Goal: Information Seeking & Learning: Find specific fact

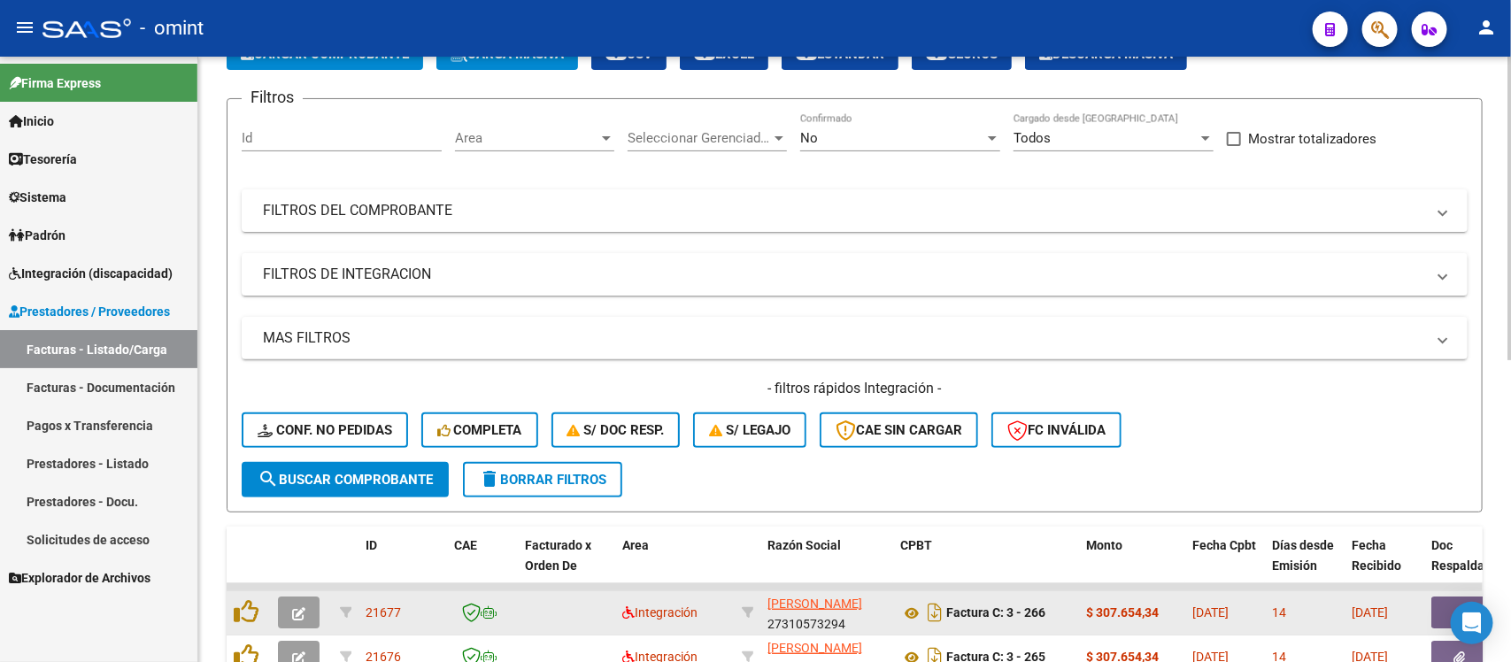
scroll to position [332, 0]
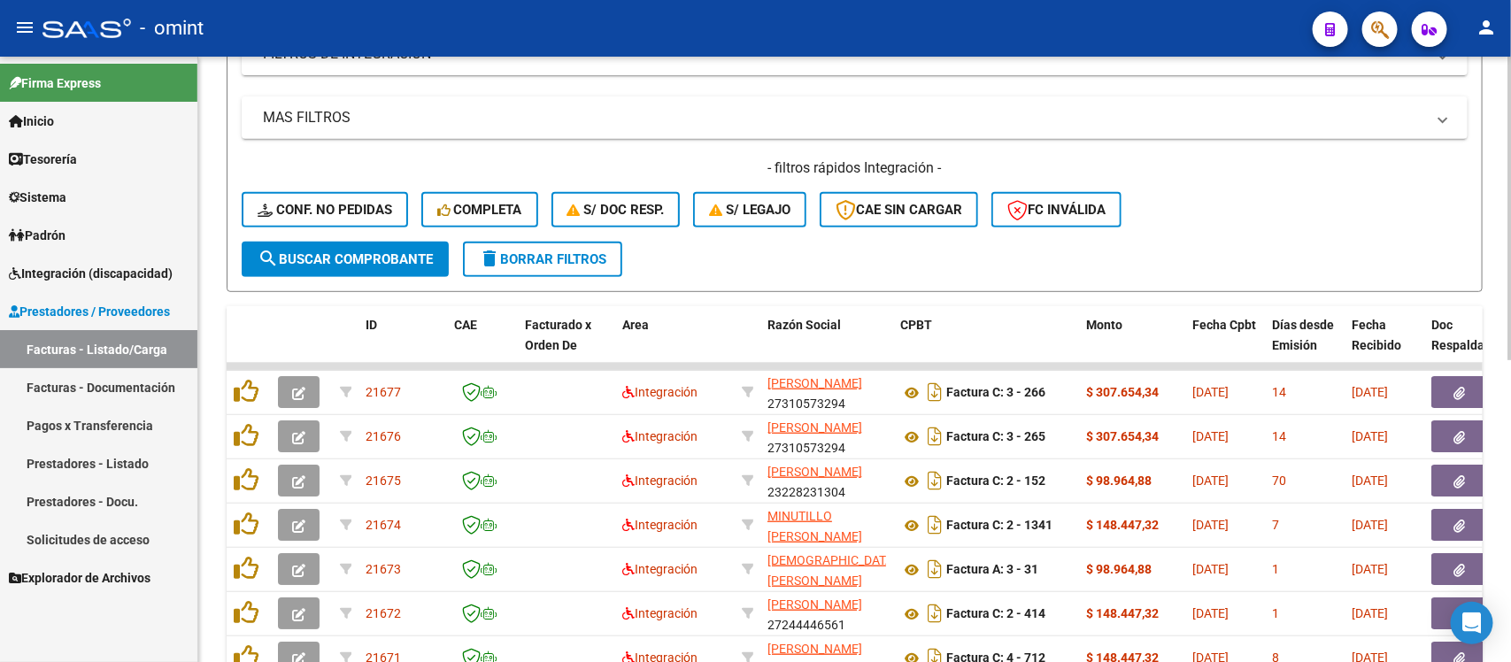
click at [533, 237] on div "- filtros rápidos Integración - Conf. no pedidas Completa S/ Doc Resp. S/ legaj…" at bounding box center [855, 199] width 1226 height 83
click at [540, 246] on button "delete Borrar Filtros" at bounding box center [542, 259] width 159 height 35
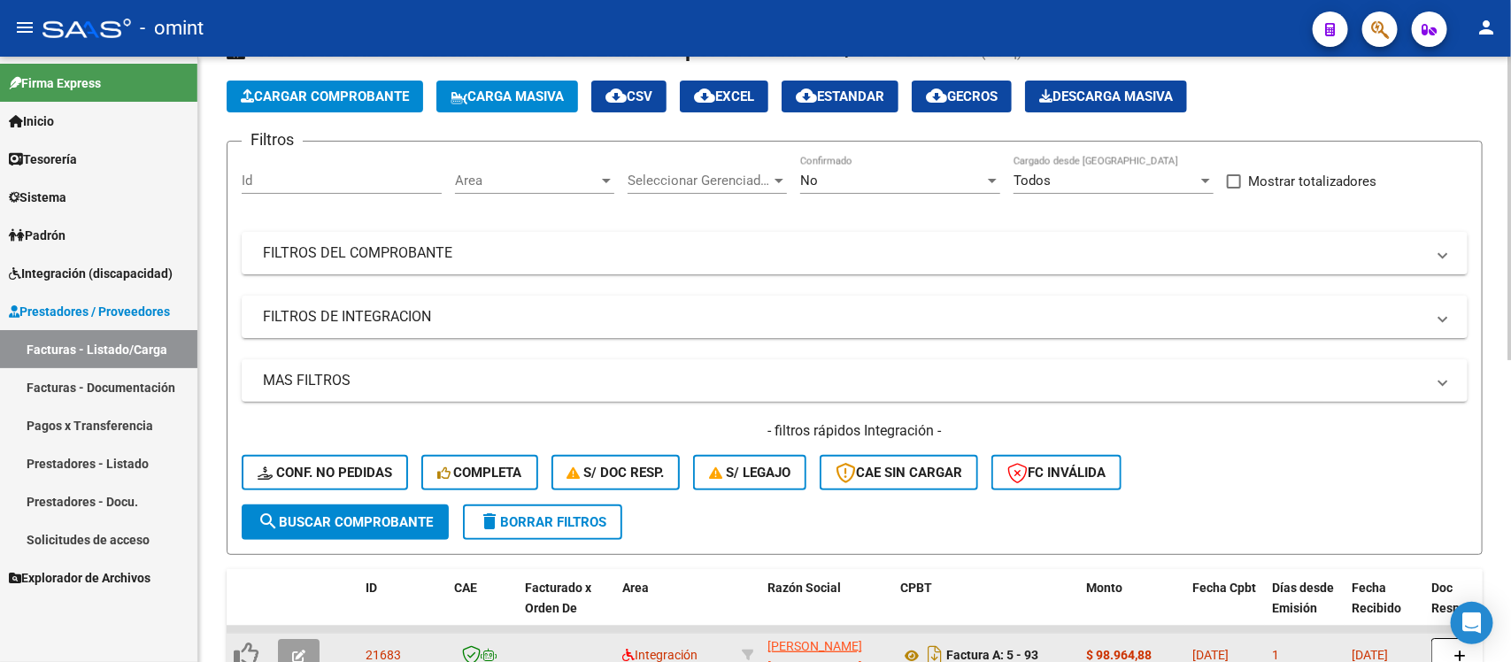
scroll to position [53, 0]
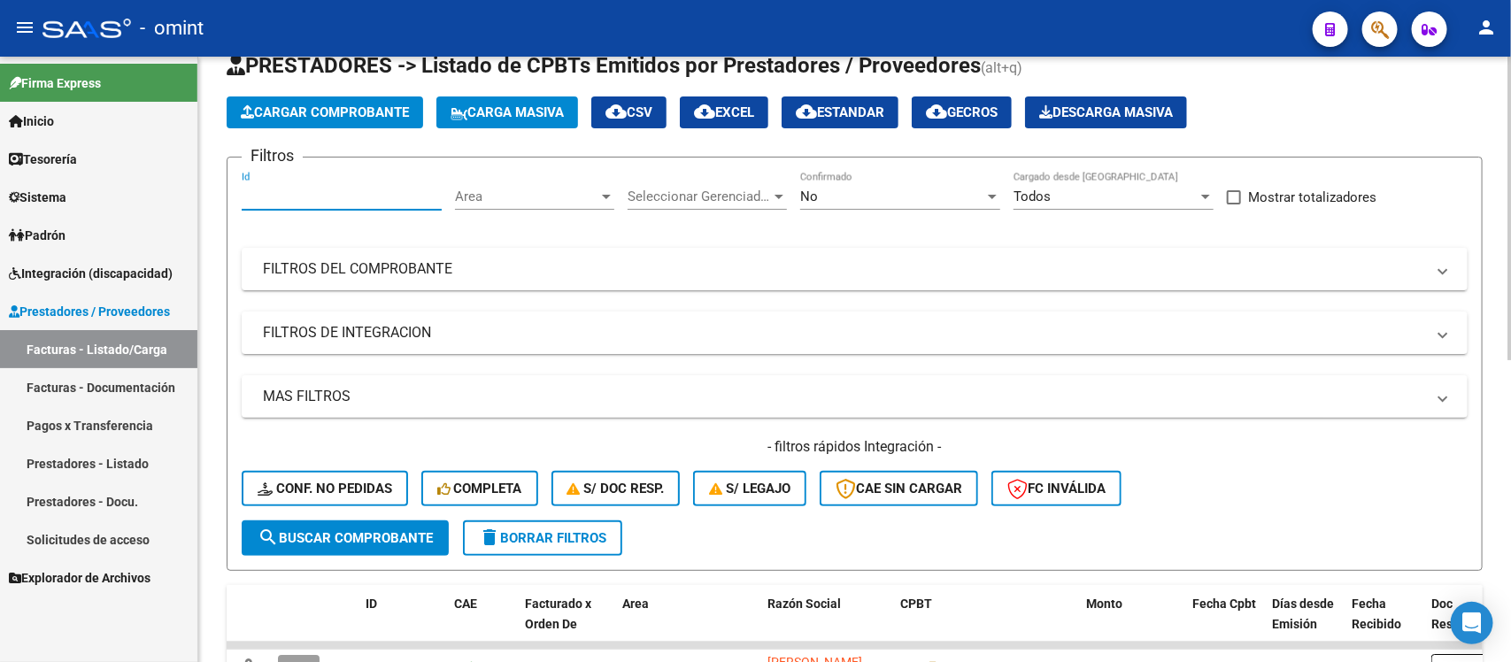
click at [334, 195] on input "Id" at bounding box center [342, 197] width 200 height 16
paste input "18607"
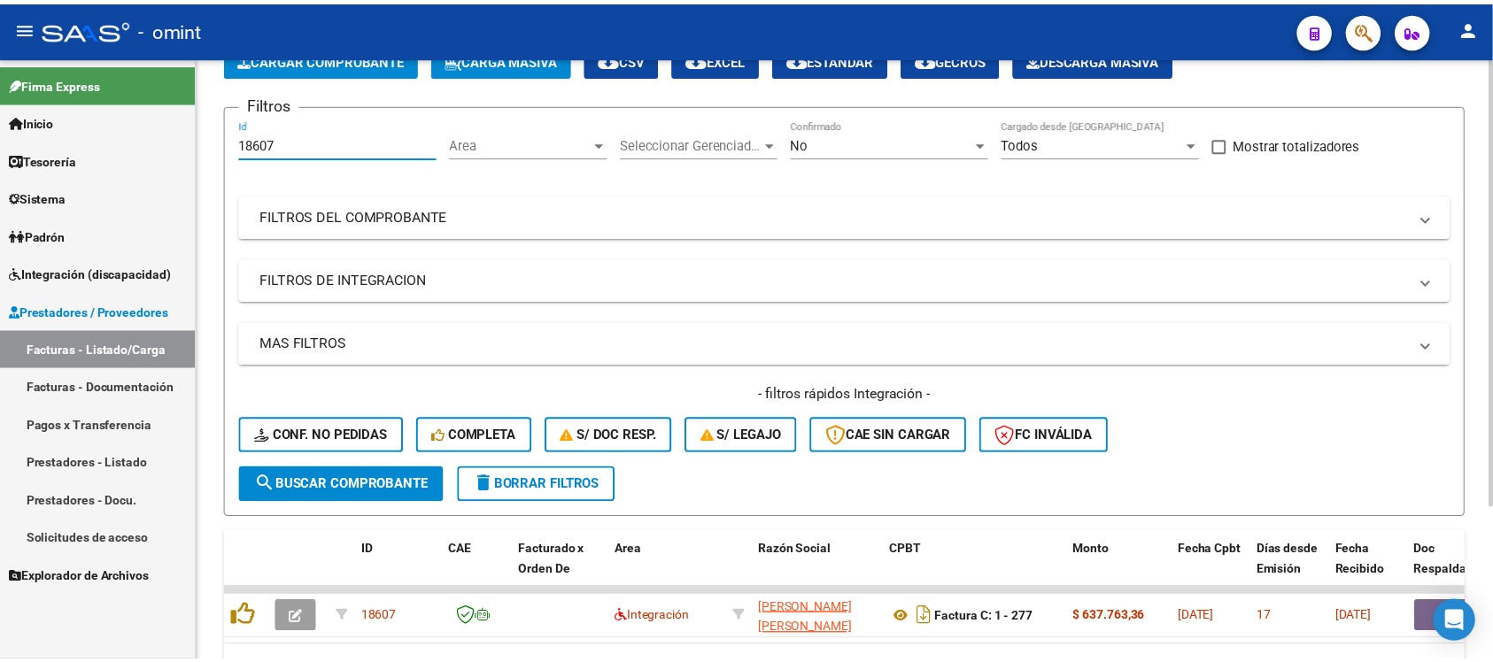
scroll to position [208, 0]
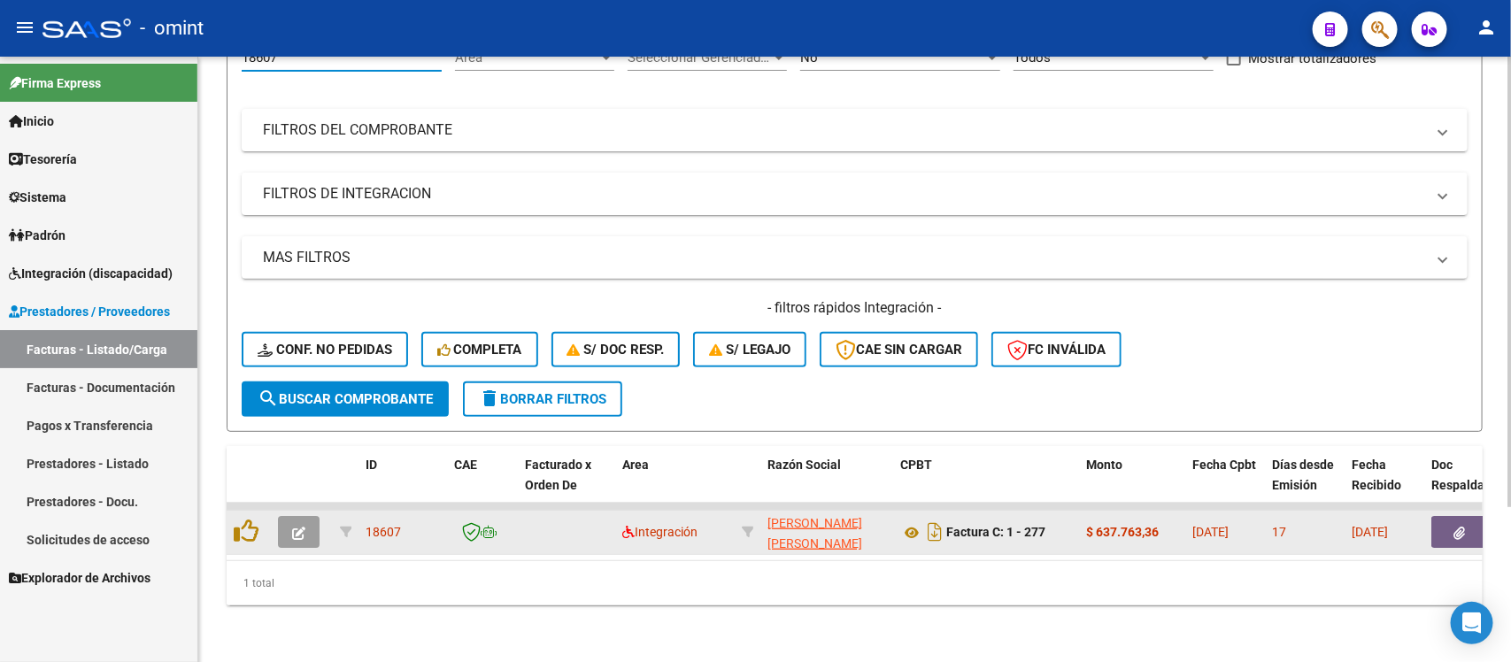
type input "18607"
click at [308, 516] on button "button" at bounding box center [299, 532] width 42 height 32
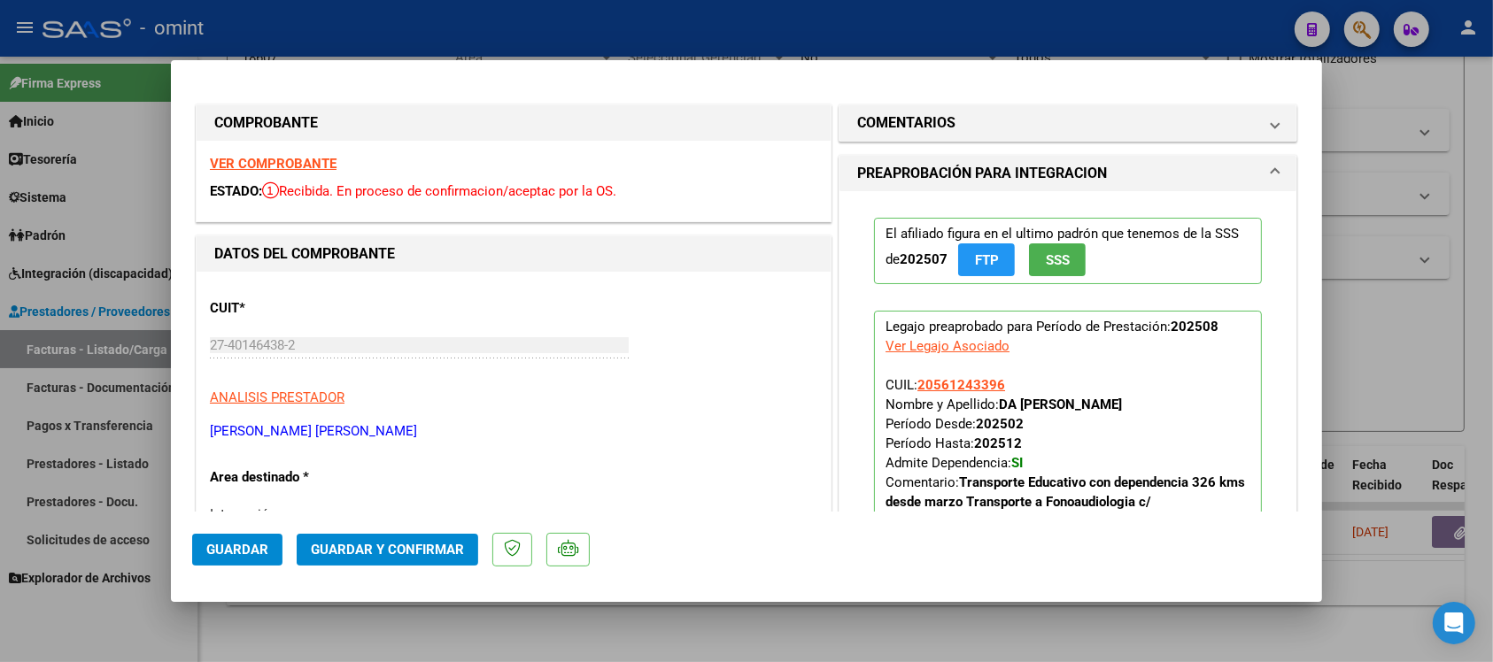
click at [286, 156] on strong "VER COMPROBANTE" at bounding box center [273, 164] width 127 height 16
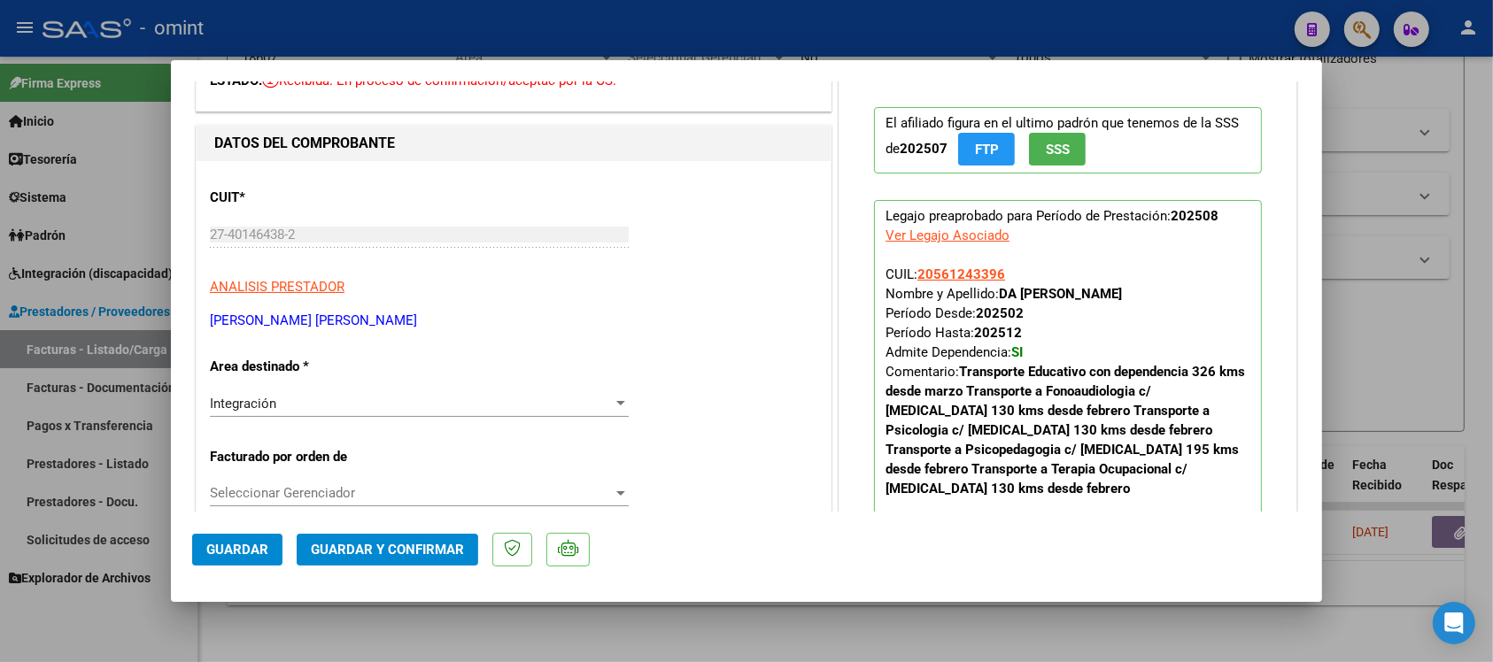
scroll to position [221, 0]
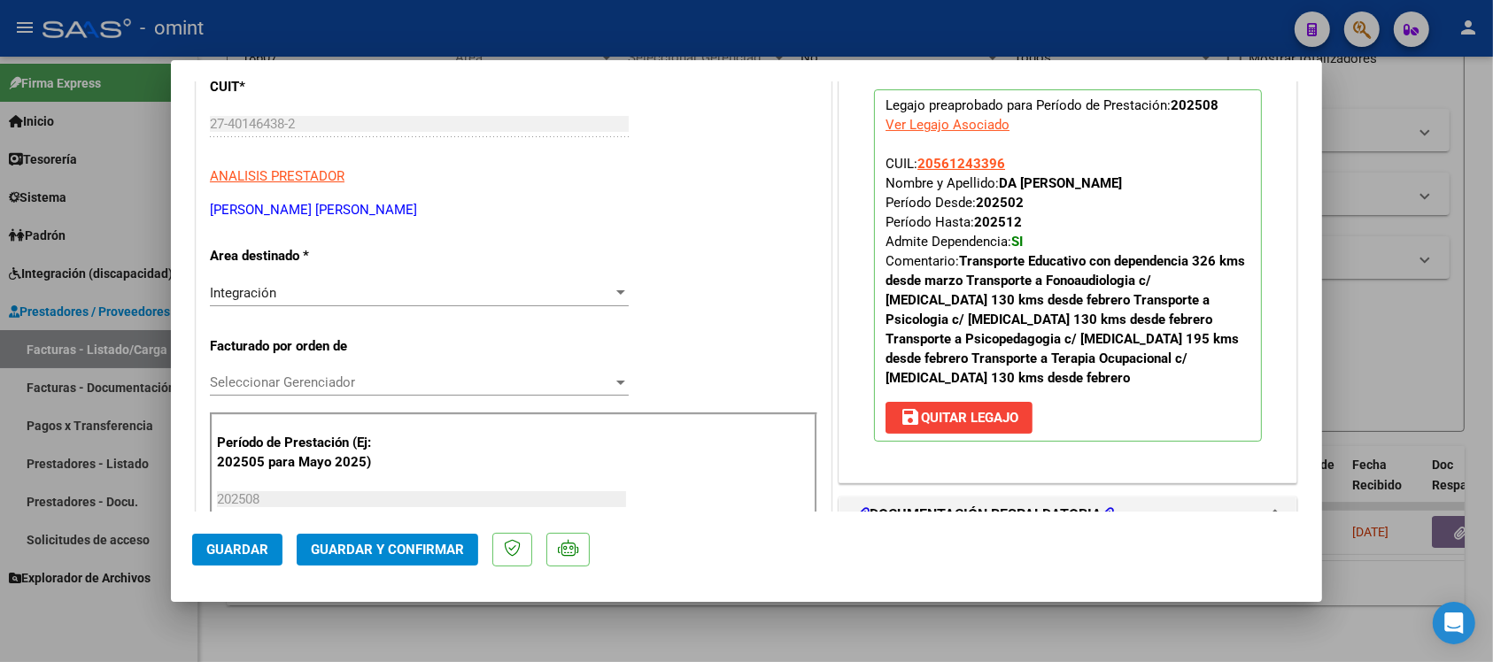
click at [347, 556] on span "Guardar y Confirmar" at bounding box center [387, 550] width 153 height 16
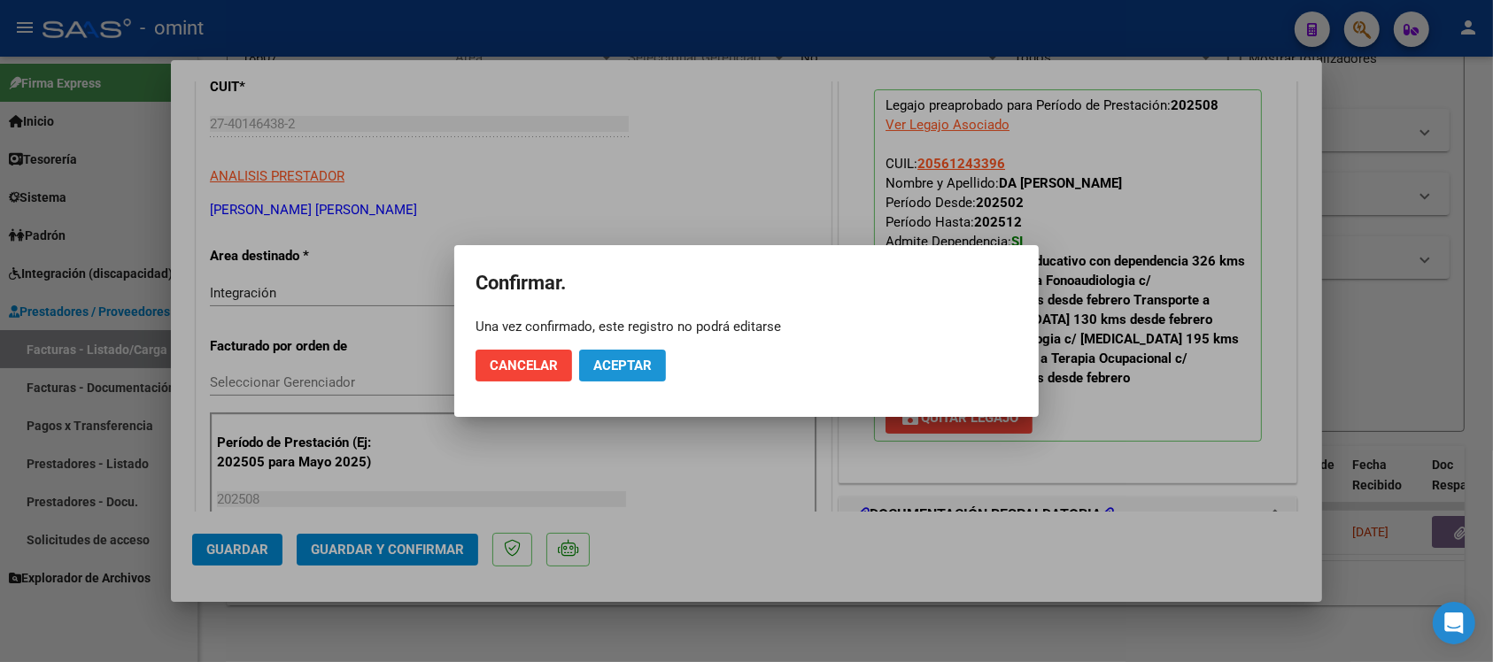
click at [593, 360] on span "Aceptar" at bounding box center [622, 366] width 58 height 16
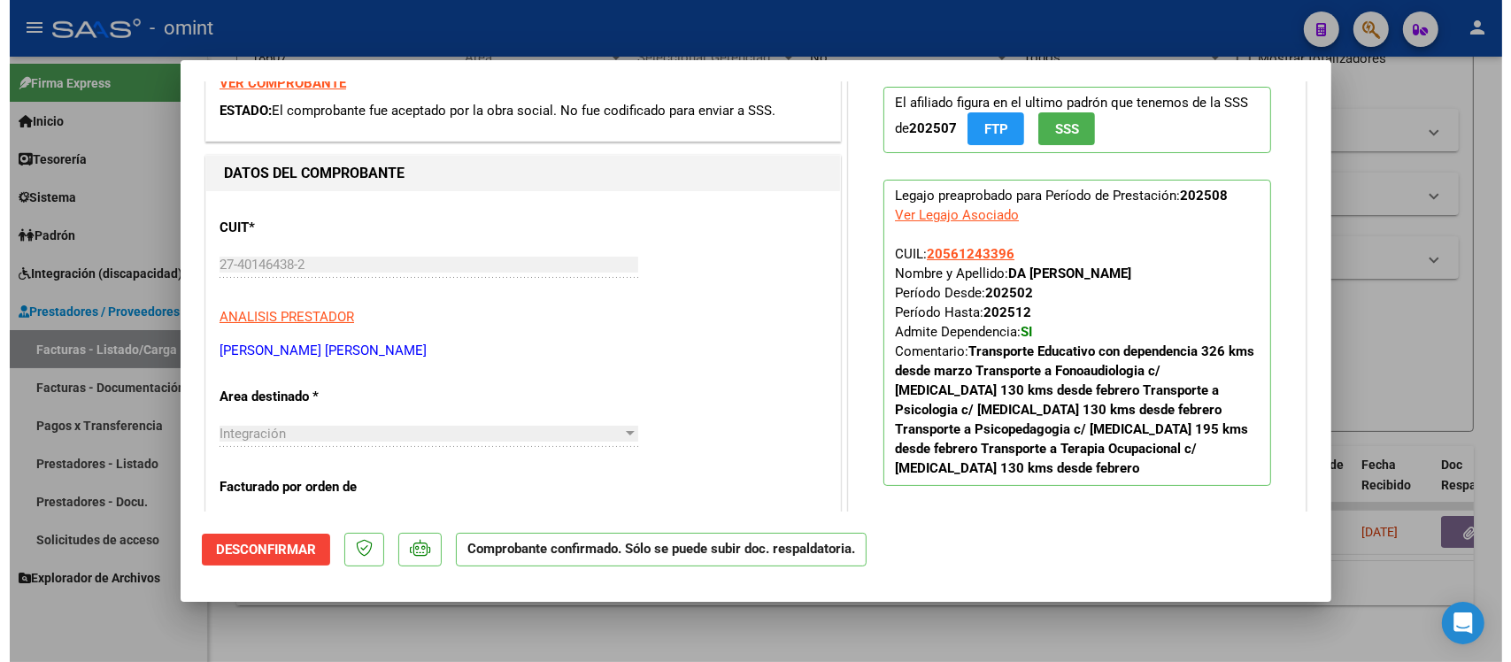
scroll to position [0, 0]
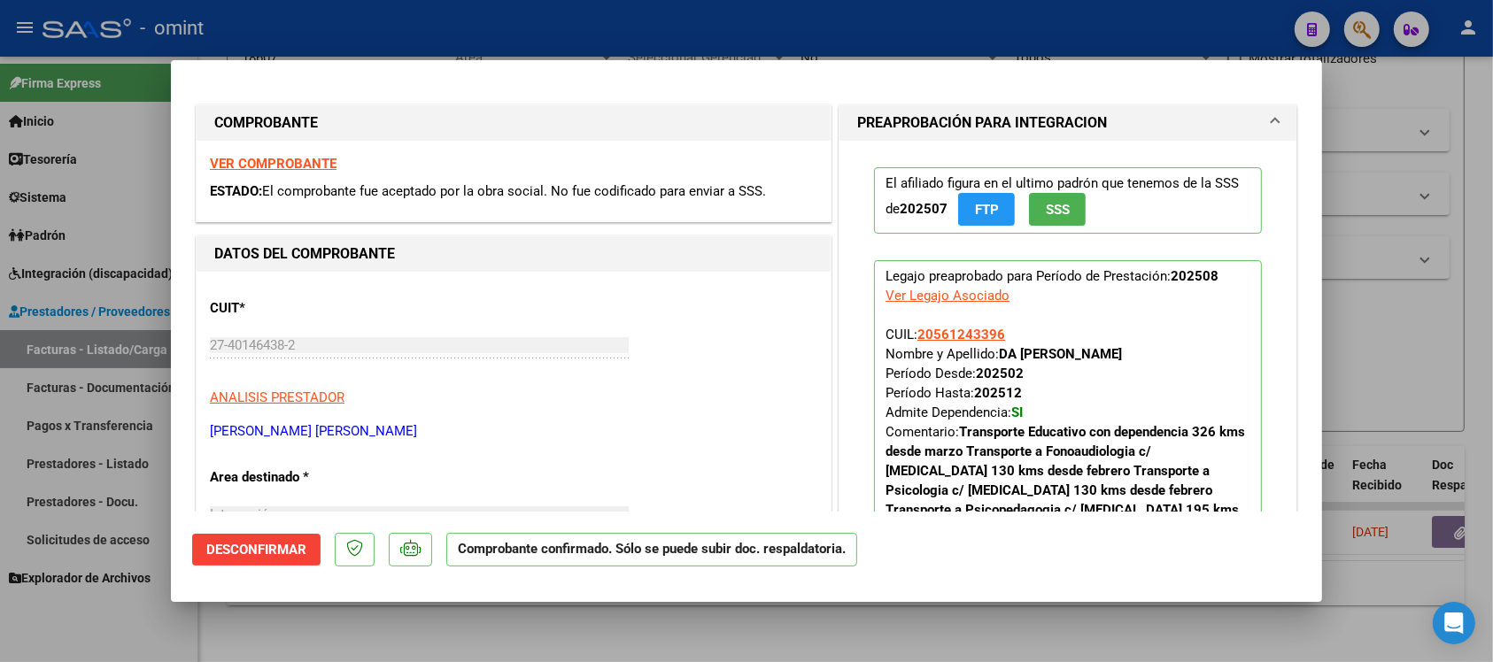
click at [398, 23] on div at bounding box center [746, 331] width 1493 height 662
type input "$ 0,00"
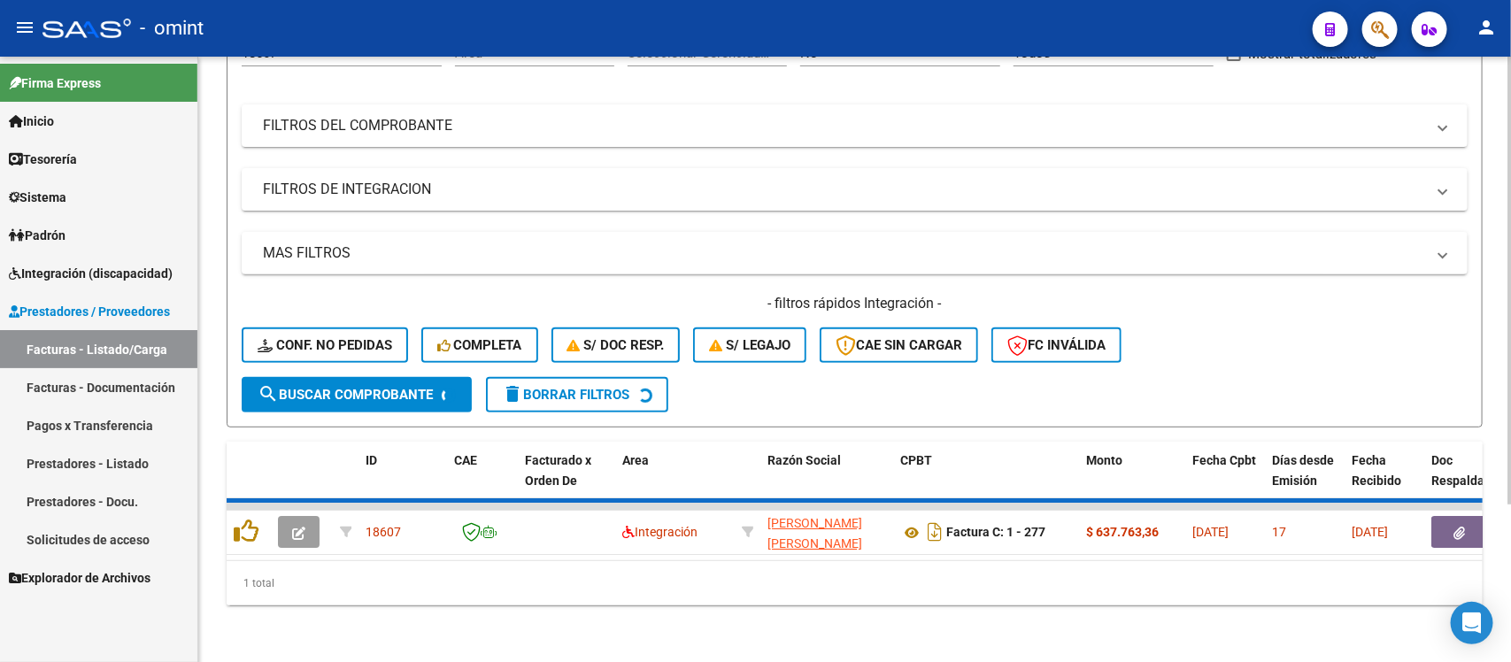
scroll to position [174, 0]
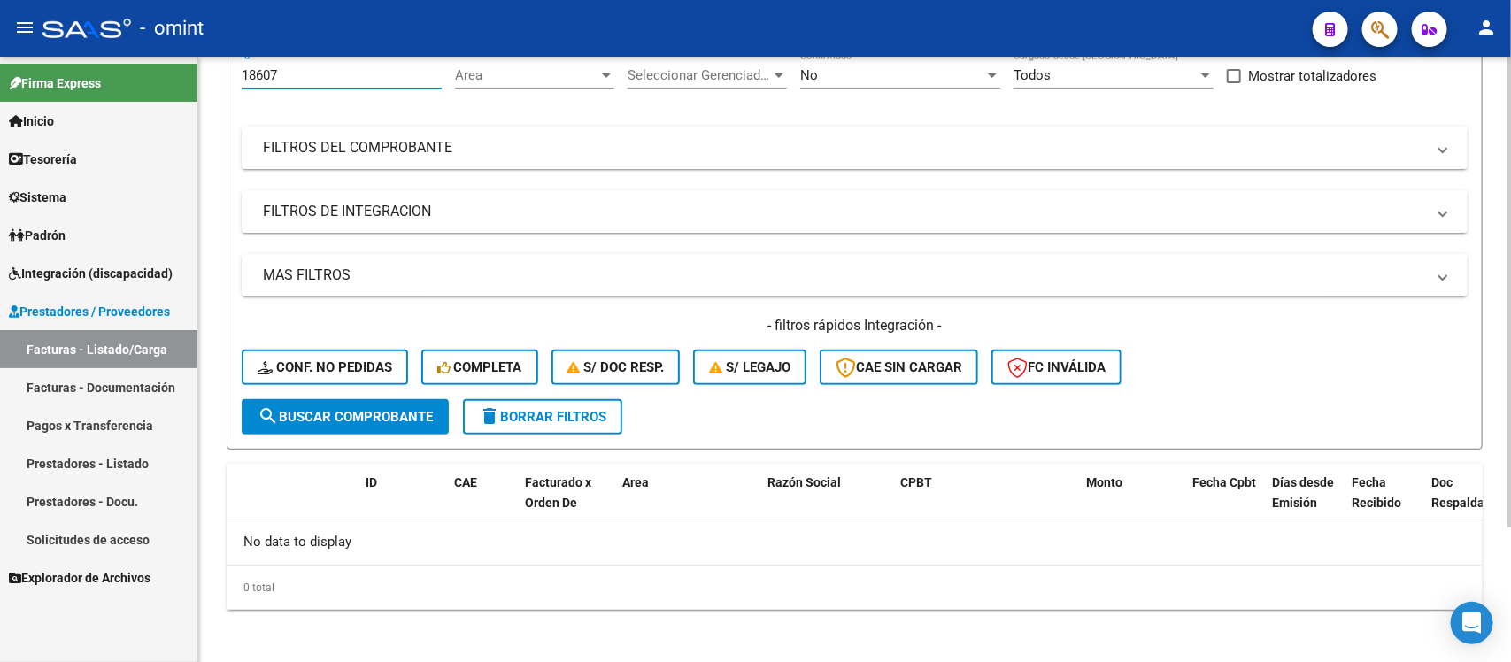
drag, startPoint x: 360, startPoint y: 73, endPoint x: 248, endPoint y: 82, distance: 112.8
click at [248, 82] on div "18607 Id" at bounding box center [342, 69] width 200 height 38
type input "1"
paste input "20165"
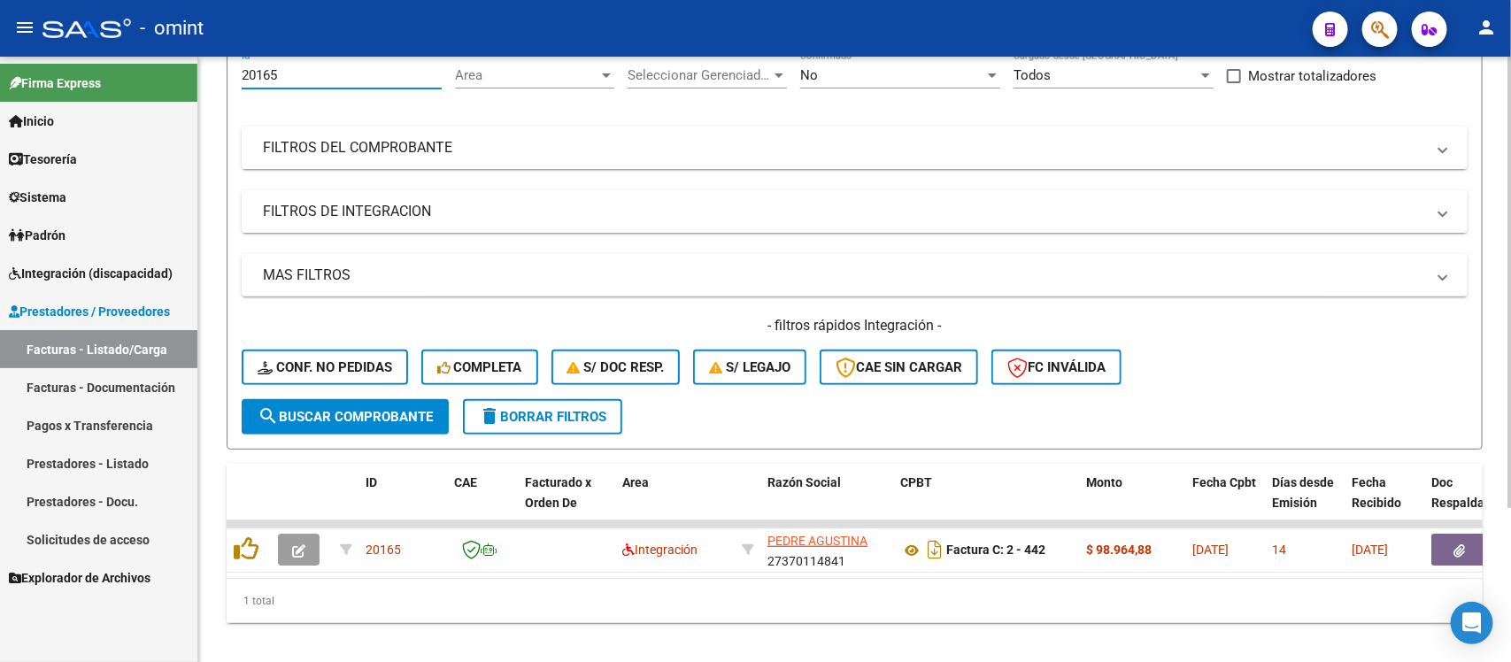
type input "20165"
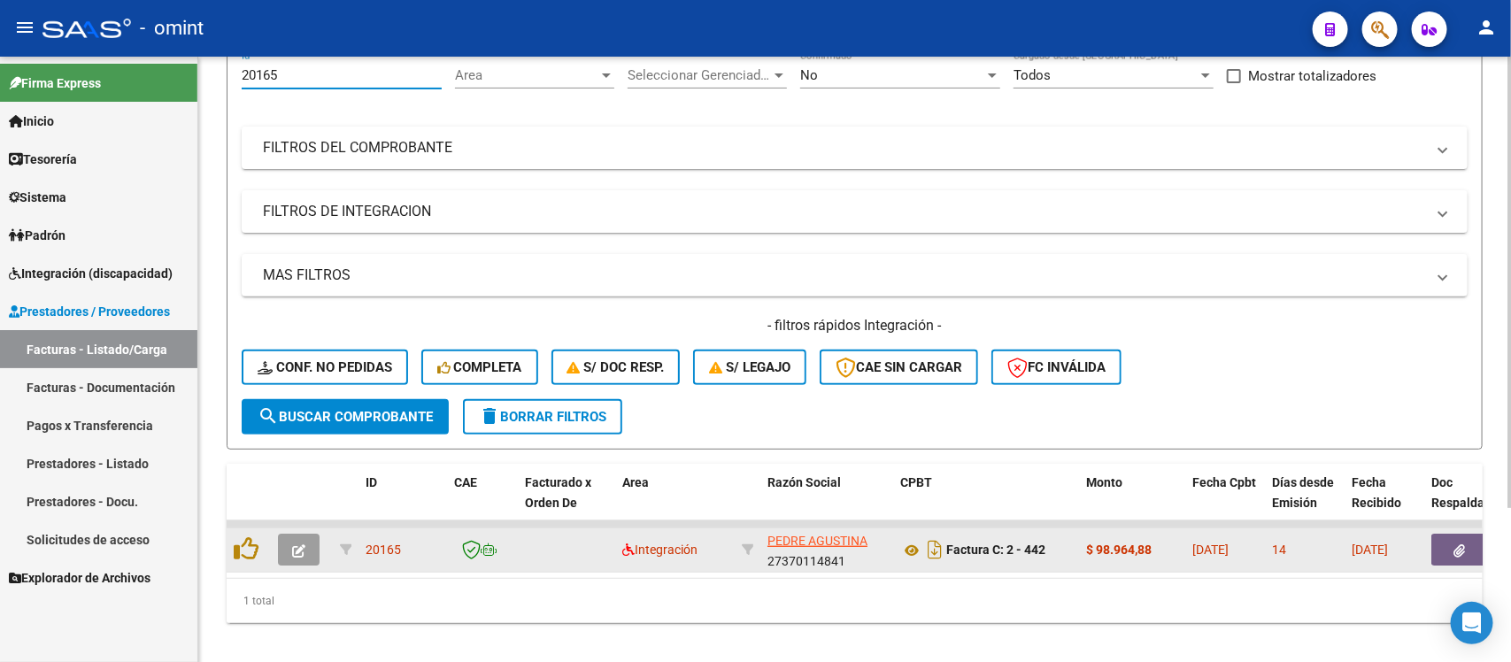
click at [304, 547] on icon "button" at bounding box center [298, 550] width 13 height 13
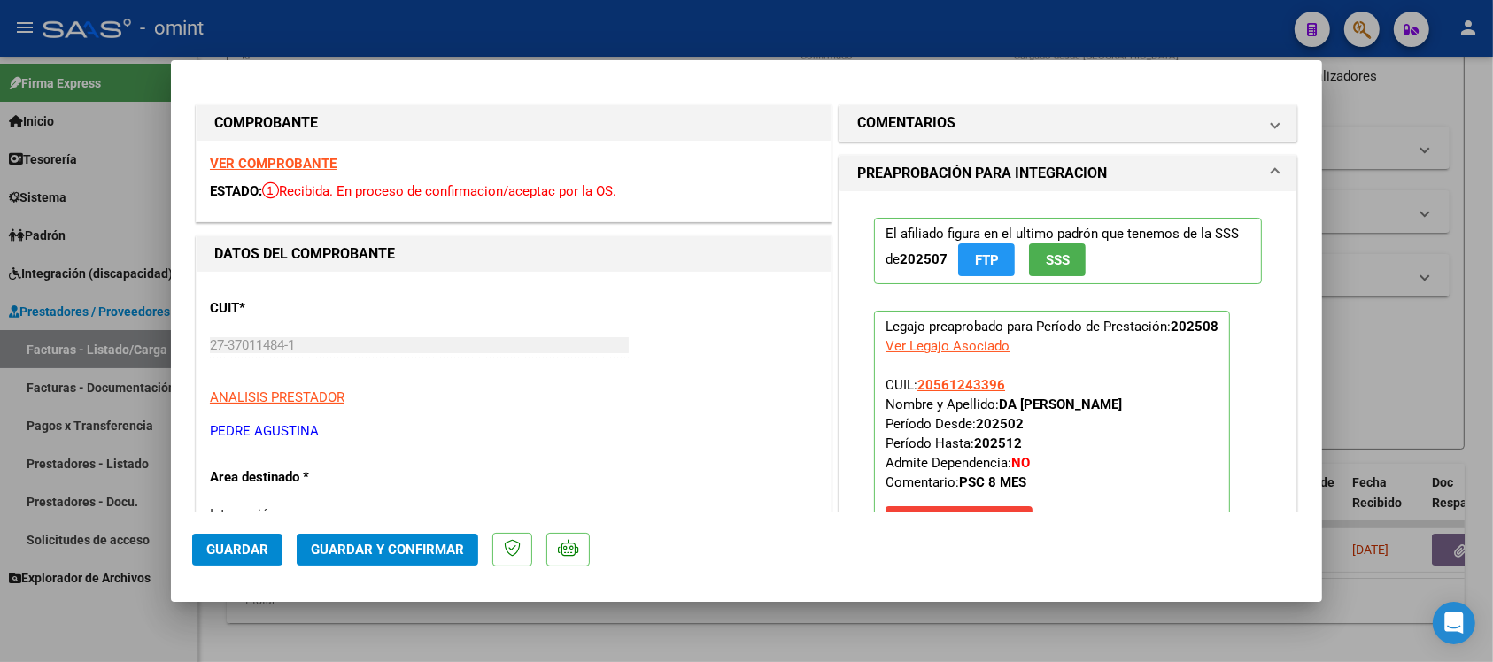
click at [306, 159] on strong "VER COMPROBANTE" at bounding box center [273, 164] width 127 height 16
click at [449, 558] on button "Guardar y Confirmar" at bounding box center [387, 550] width 181 height 32
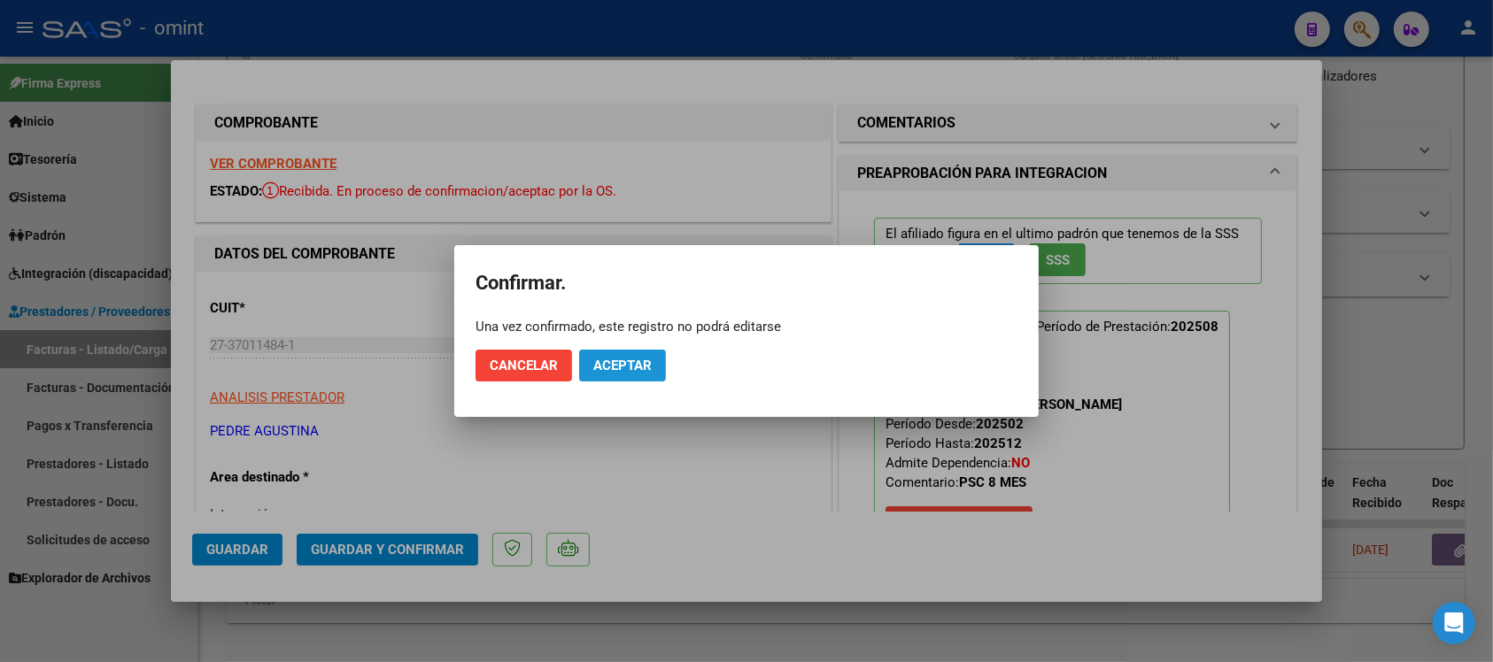
click at [644, 374] on button "Aceptar" at bounding box center [622, 366] width 87 height 32
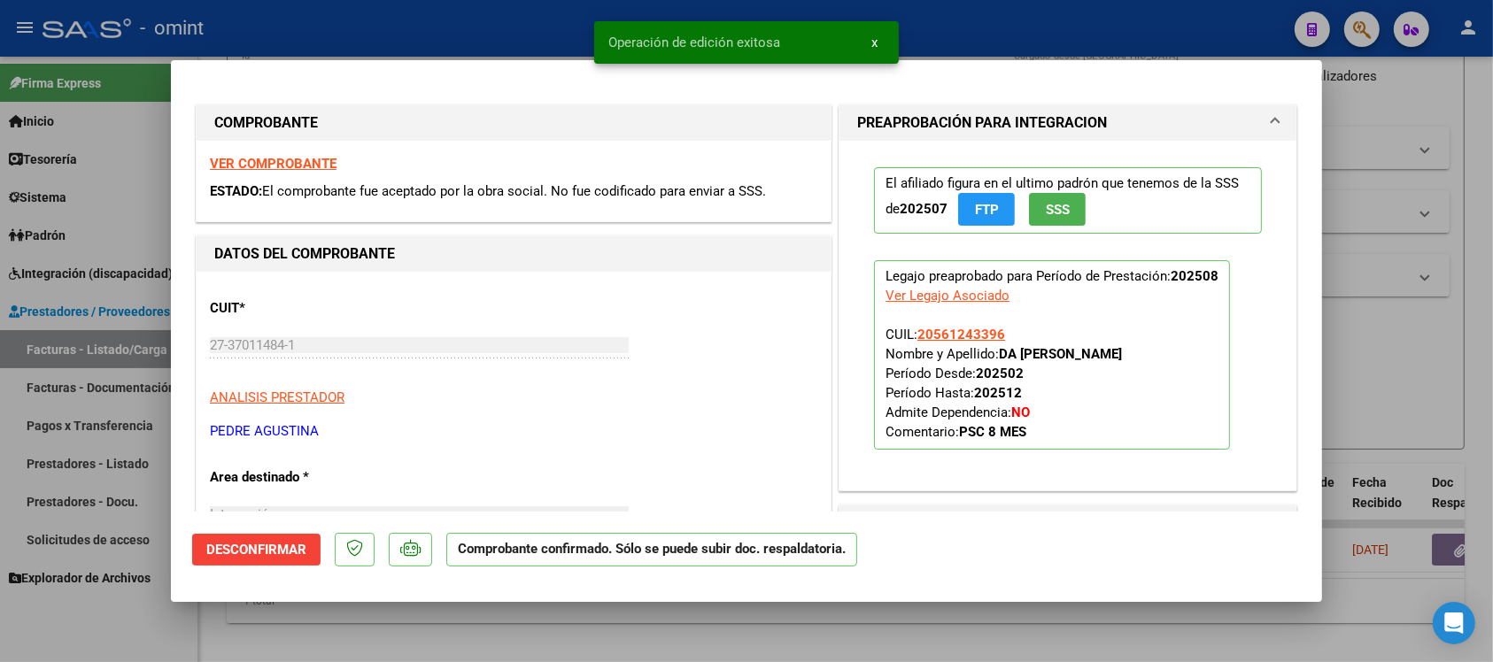
click at [527, 42] on div at bounding box center [746, 331] width 1493 height 662
type input "$ 0,00"
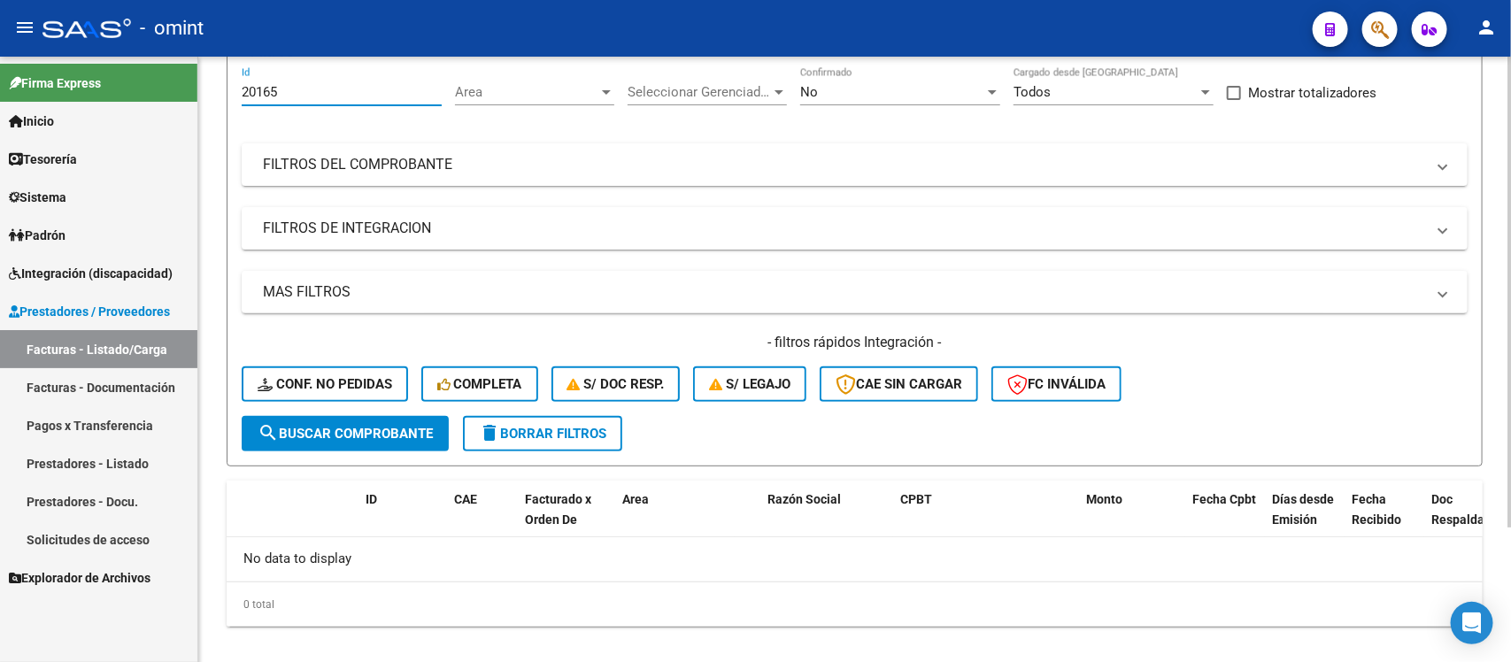
drag, startPoint x: 295, startPoint y: 75, endPoint x: 219, endPoint y: 77, distance: 76.2
click at [219, 77] on div "Video tutorial PRESTADORES -> Listado de CPBTs Emitidos por Prestadores / Prove…" at bounding box center [854, 291] width 1313 height 784
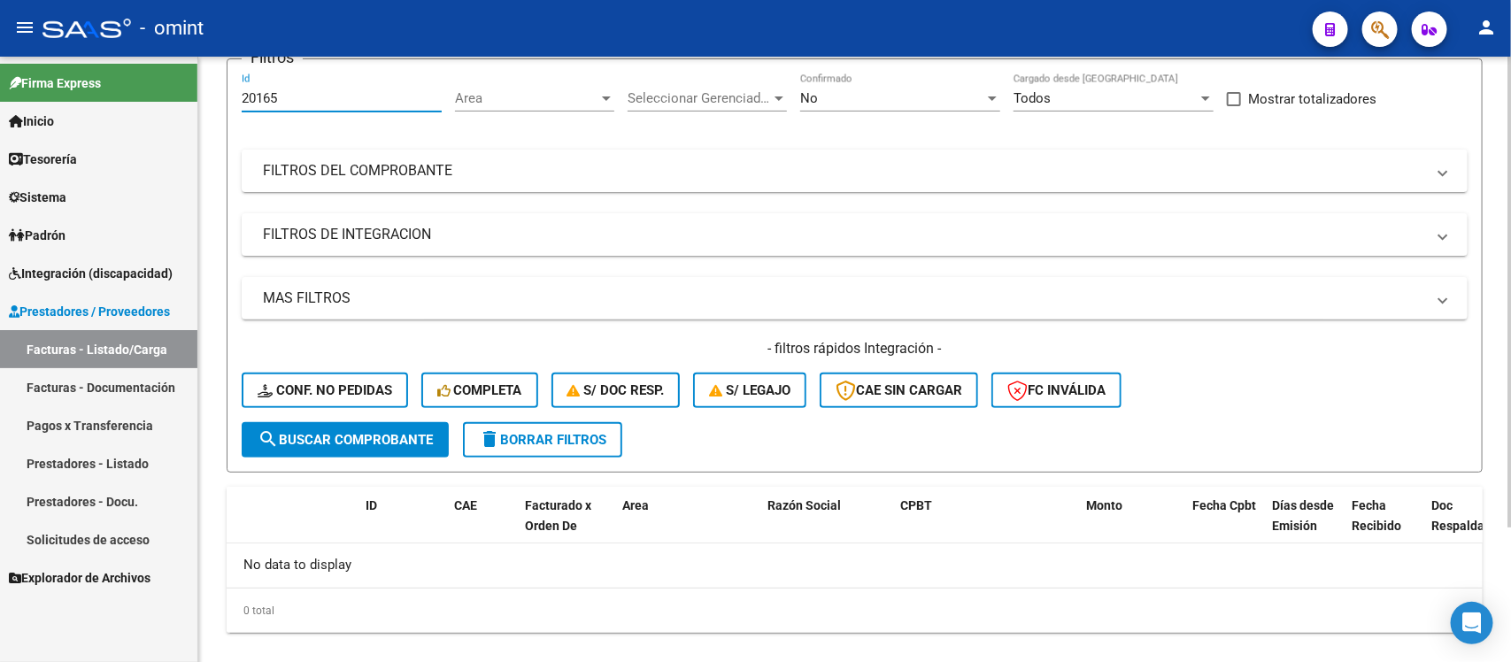
paste input "497"
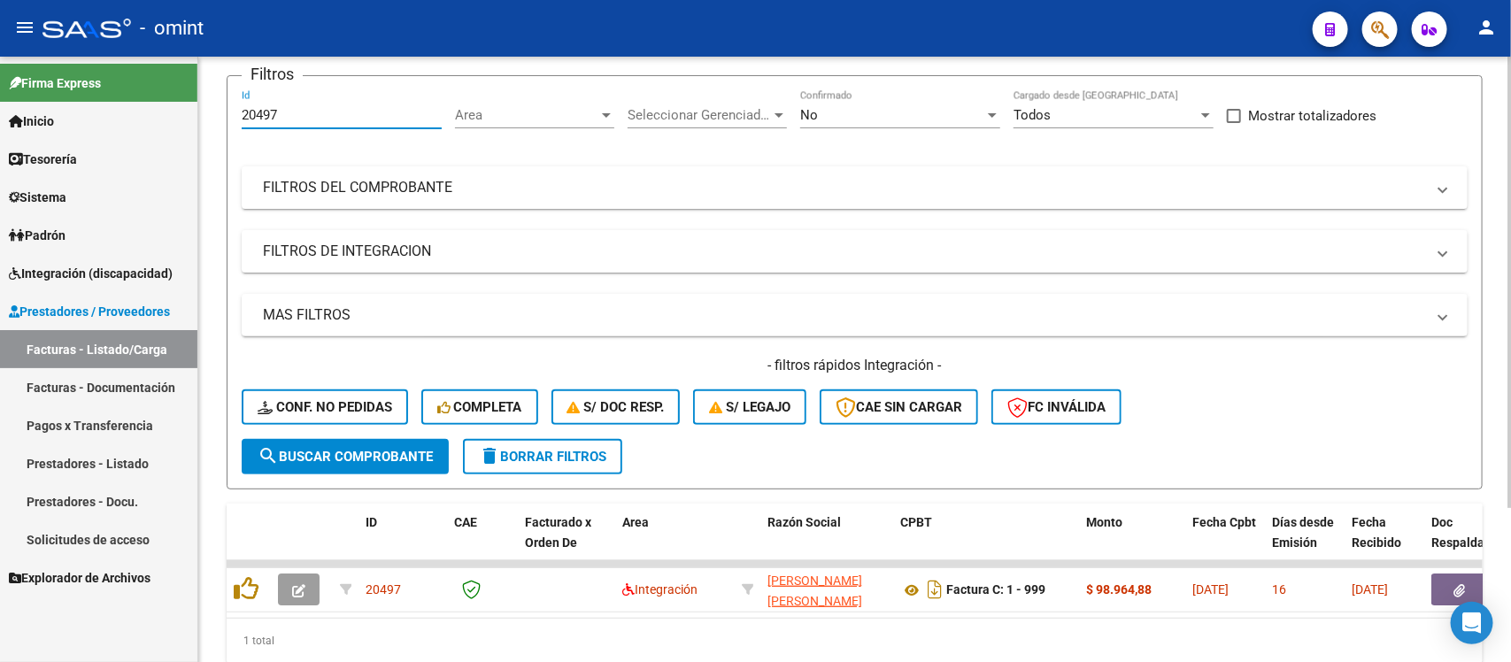
scroll to position [151, 0]
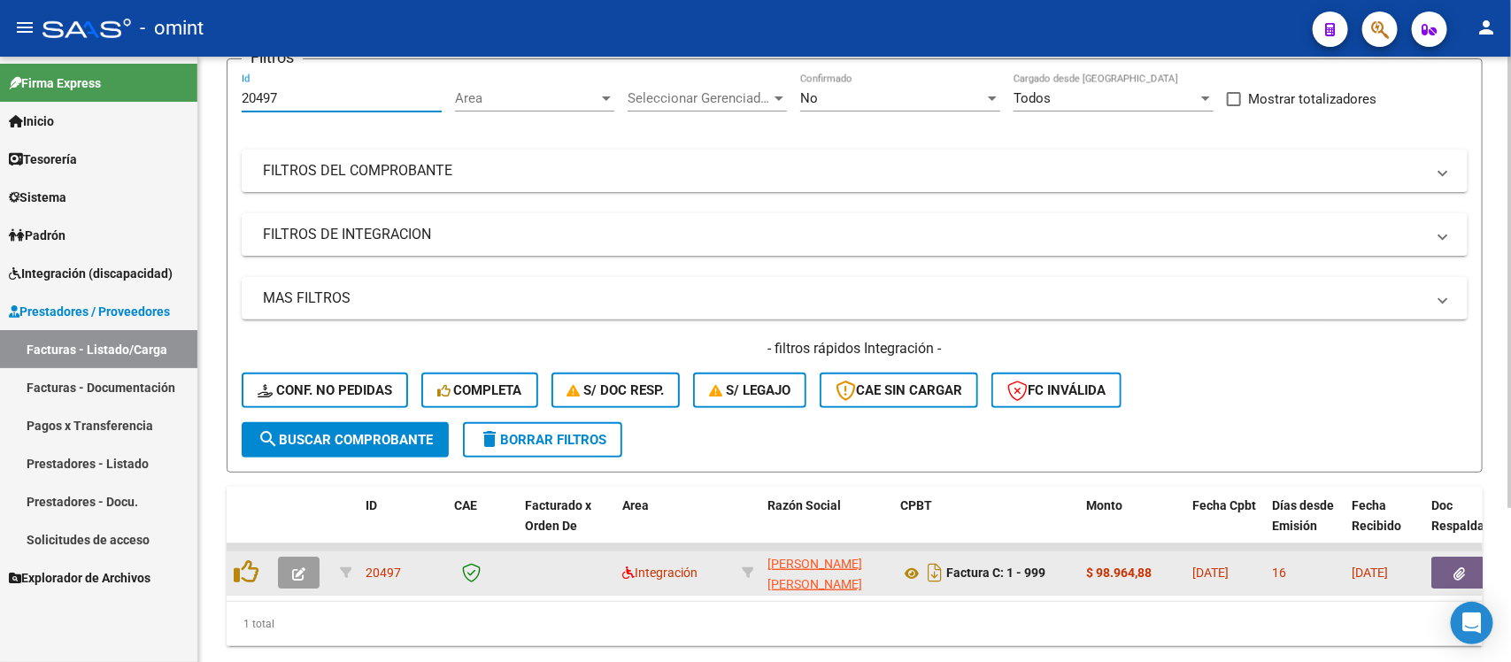
type input "20497"
click at [304, 565] on span "button" at bounding box center [298, 573] width 13 height 16
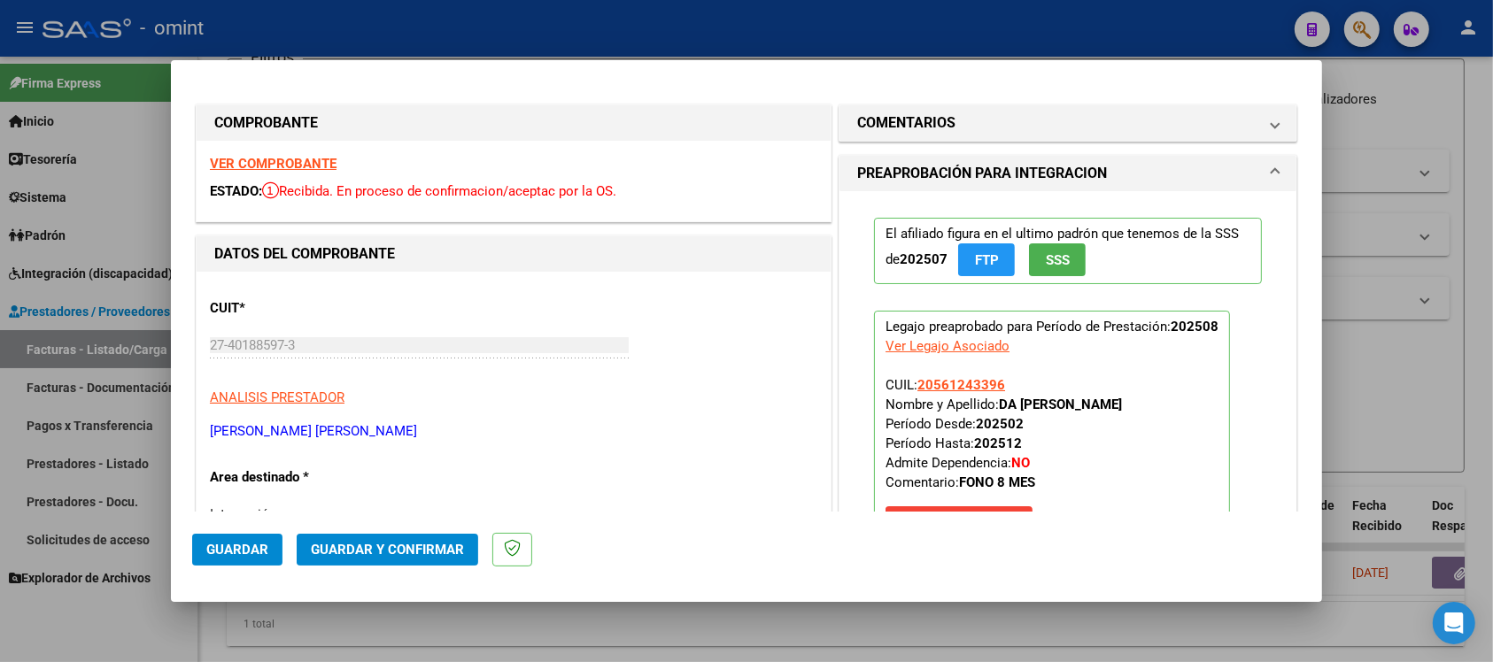
click at [274, 157] on strong "VER COMPROBANTE" at bounding box center [273, 164] width 127 height 16
click at [356, 553] on span "Guardar y Confirmar" at bounding box center [387, 550] width 153 height 16
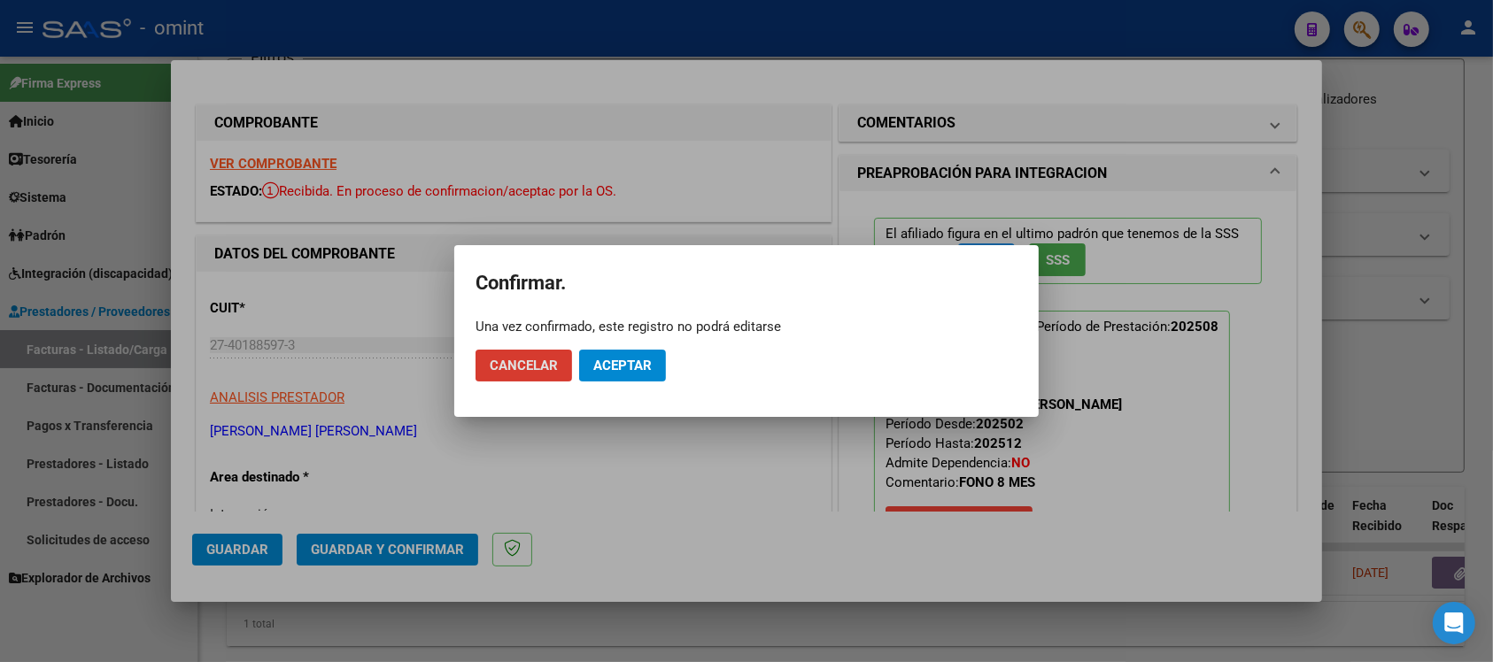
click at [599, 358] on span "Aceptar" at bounding box center [622, 366] width 58 height 16
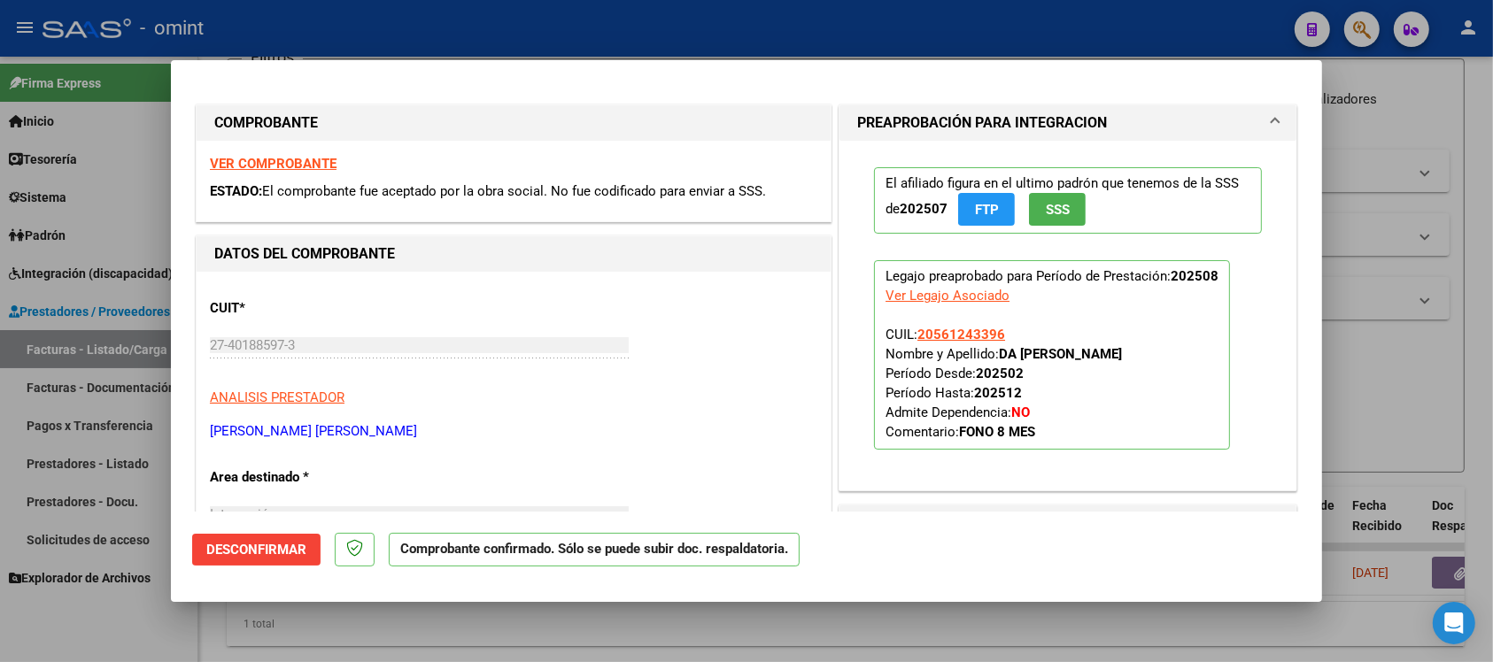
click at [333, 22] on div at bounding box center [746, 331] width 1493 height 662
type input "$ 0,00"
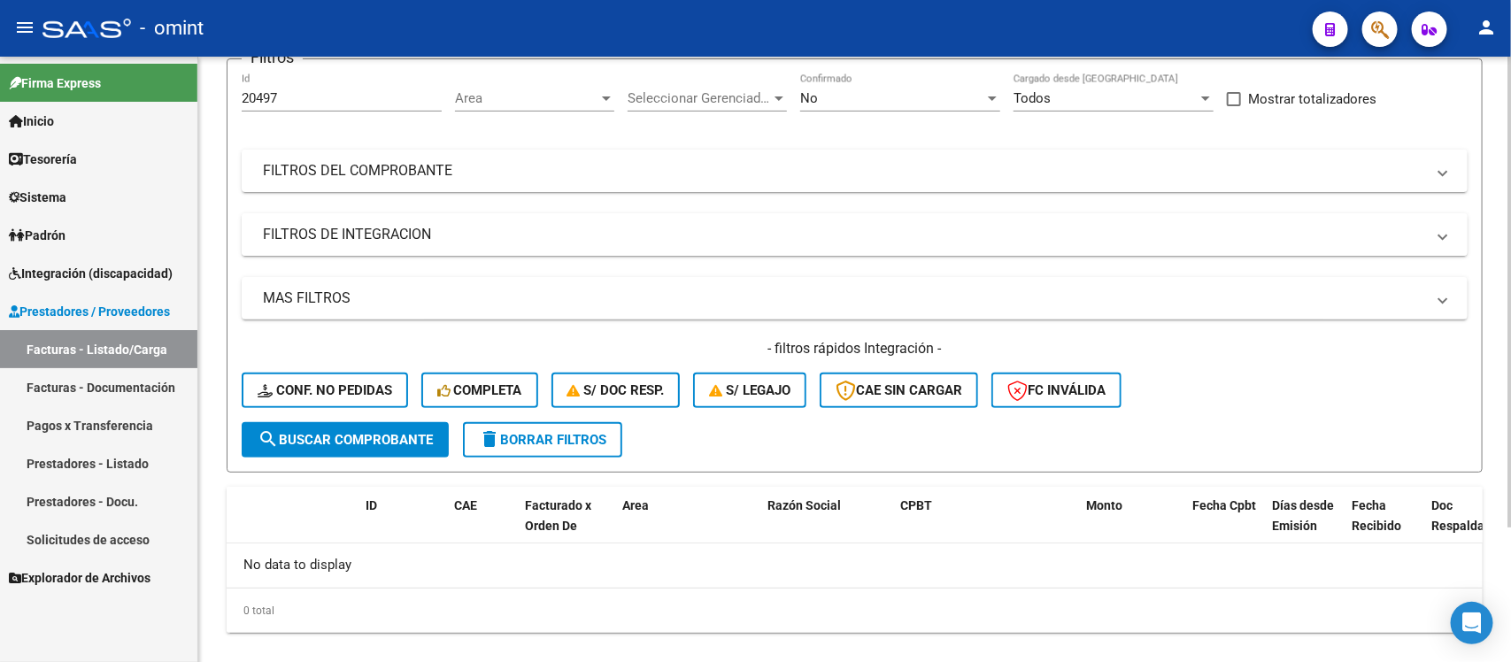
scroll to position [41, 0]
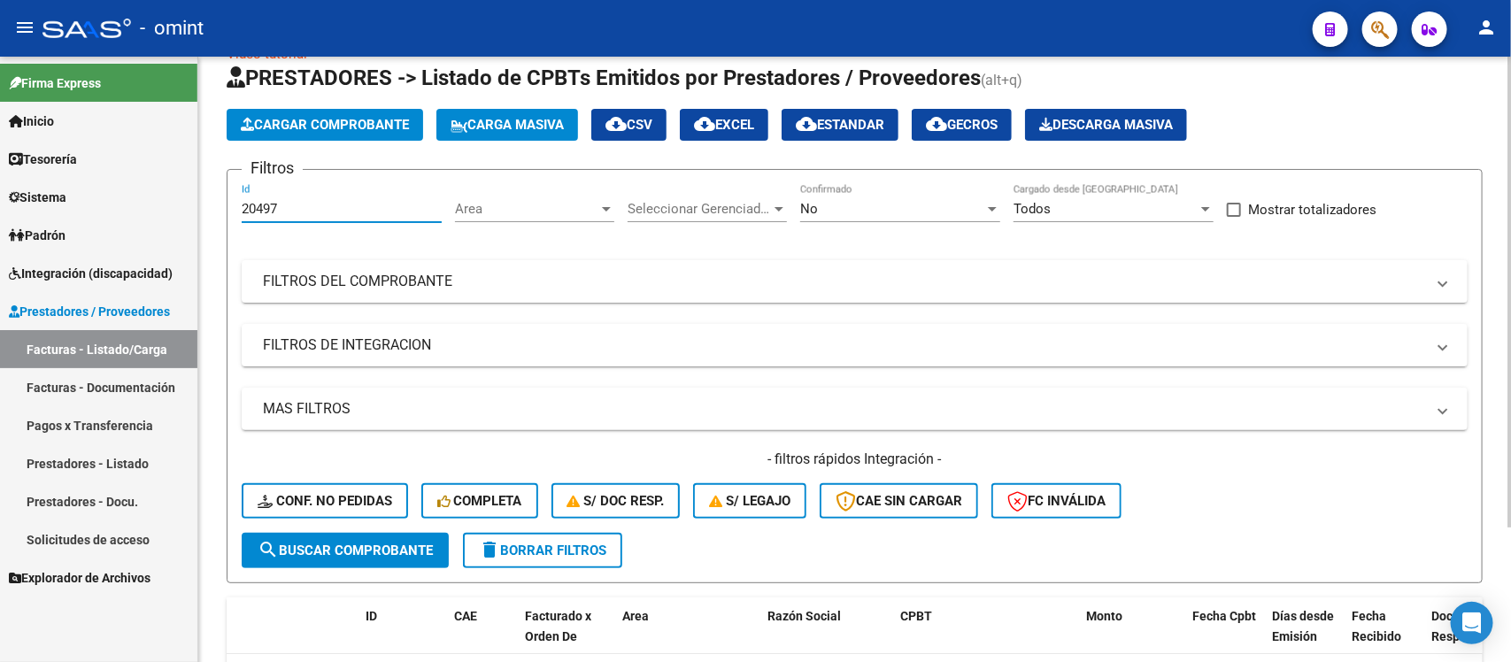
drag, startPoint x: 288, startPoint y: 199, endPoint x: 240, endPoint y: 187, distance: 49.4
click at [240, 187] on form "Filtros 20497 Id Area Area Seleccionar Gerenciador Seleccionar Gerenciador No C…" at bounding box center [855, 376] width 1256 height 414
paste input "1495"
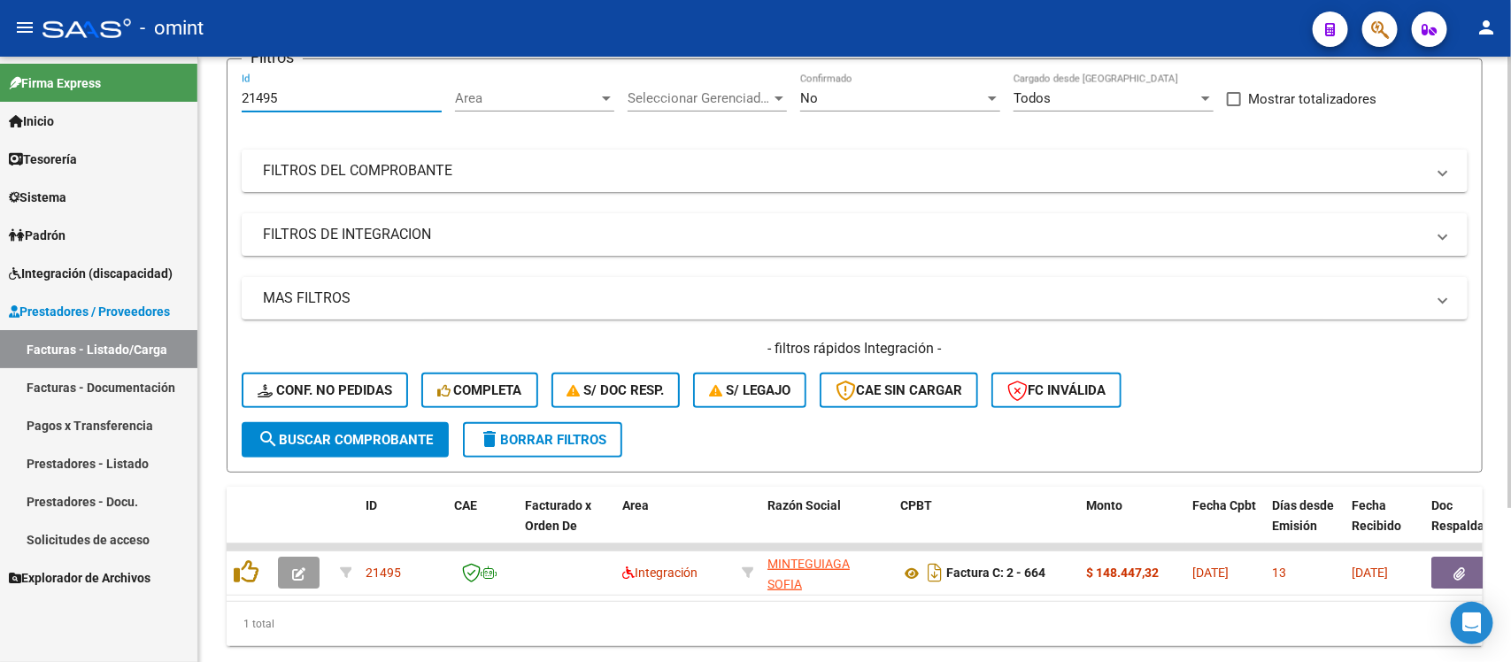
scroll to position [208, 0]
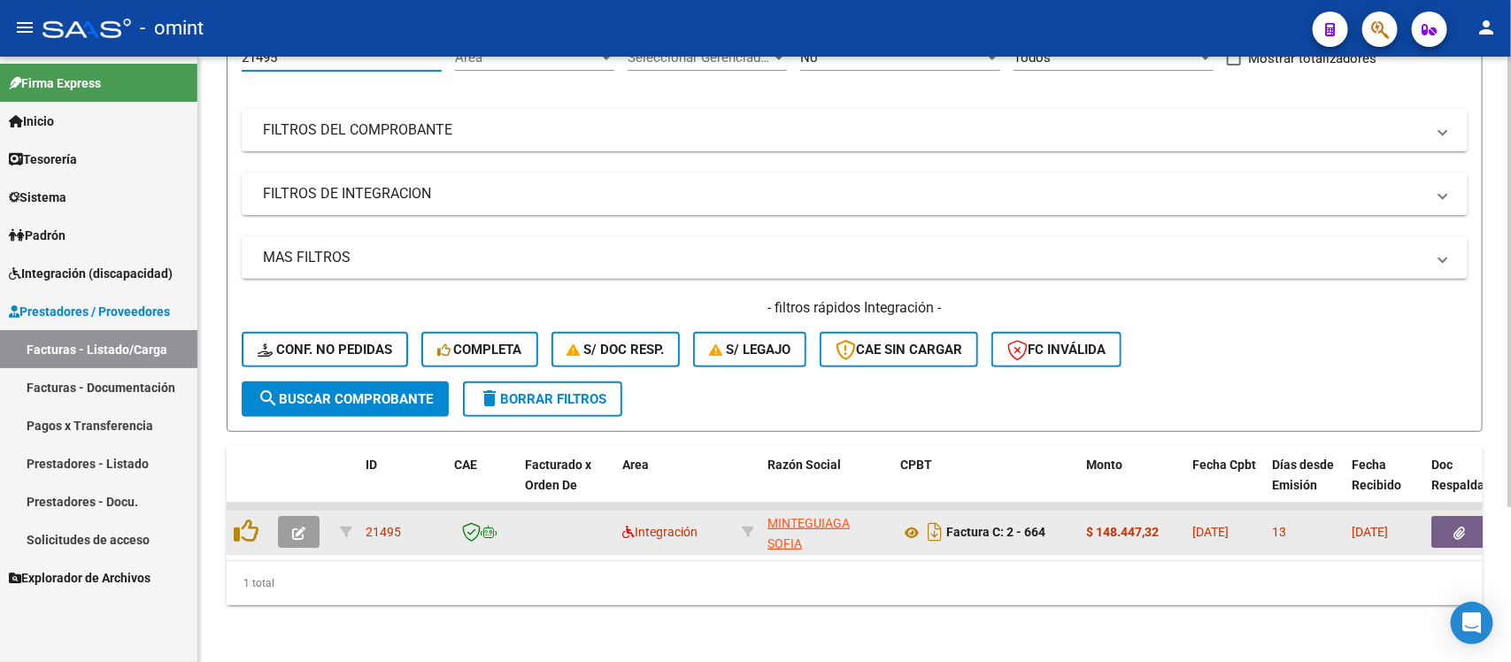
type input "21495"
click at [289, 516] on button "button" at bounding box center [299, 532] width 42 height 32
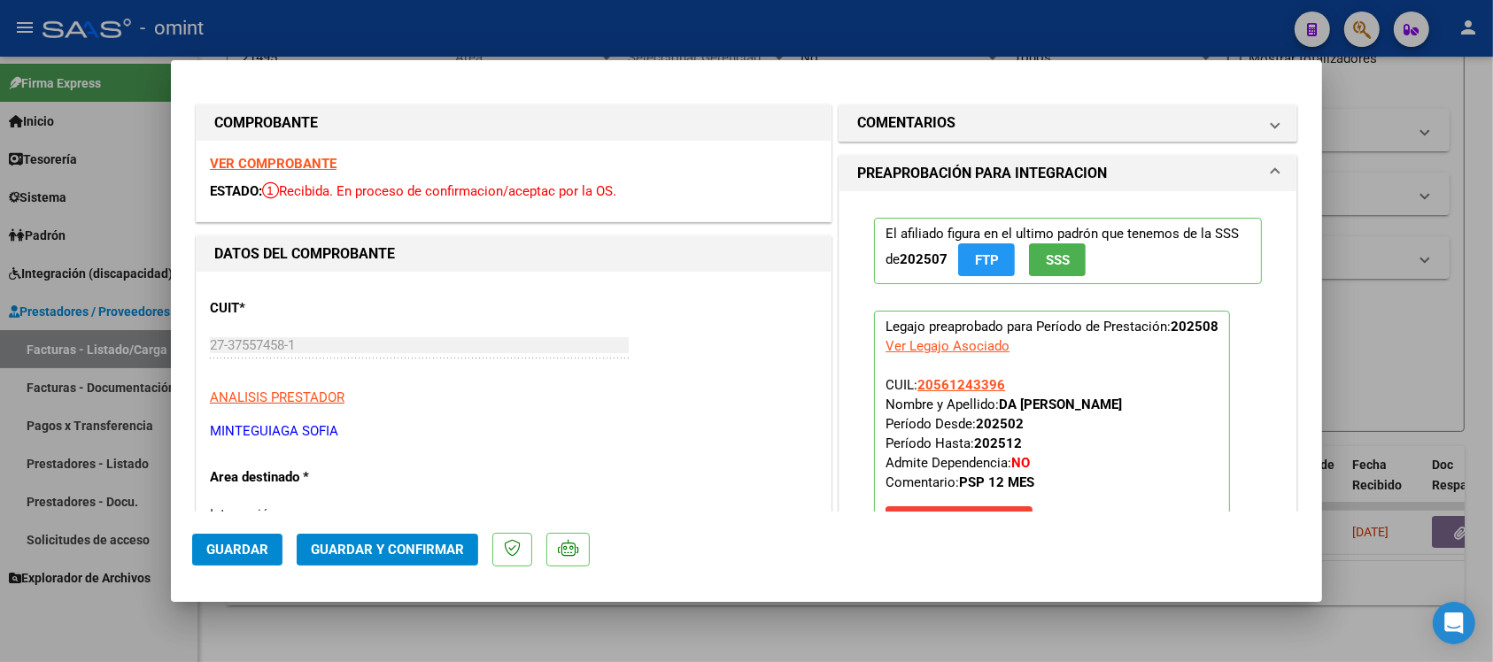
click at [276, 158] on strong "VER COMPROBANTE" at bounding box center [273, 164] width 127 height 16
click at [339, 560] on button "Guardar y Confirmar" at bounding box center [387, 550] width 181 height 32
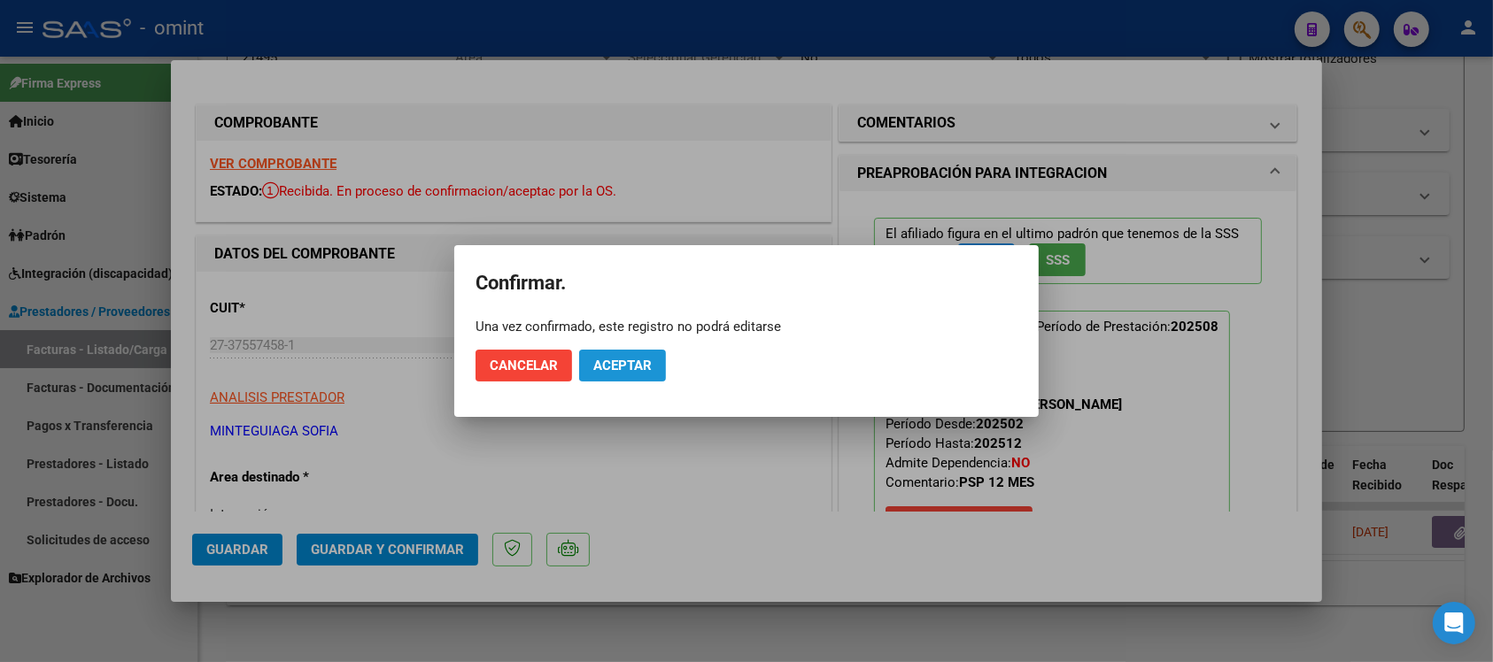
click at [642, 348] on mat-dialog-actions "Cancelar Aceptar" at bounding box center [746, 366] width 542 height 60
click at [649, 369] on span "Aceptar" at bounding box center [622, 366] width 58 height 16
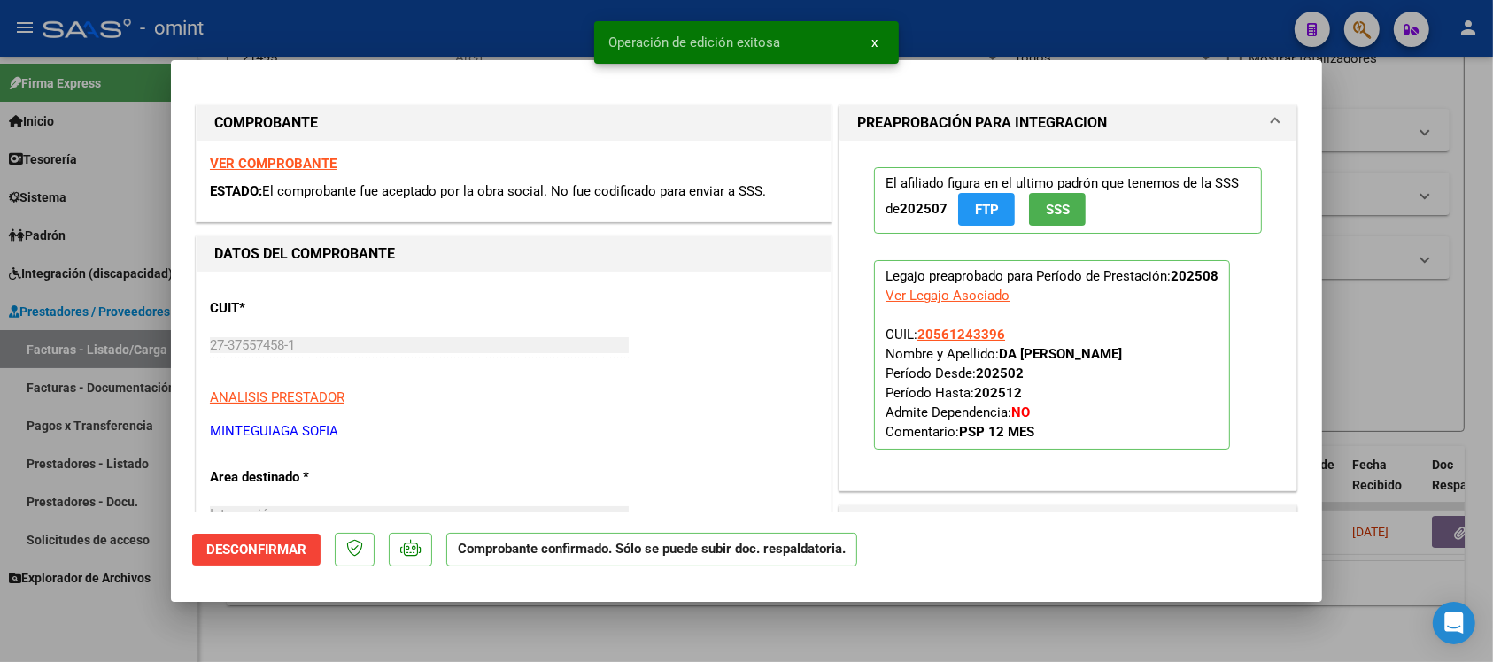
drag, startPoint x: 999, startPoint y: 332, endPoint x: 909, endPoint y: 325, distance: 89.7
click at [909, 325] on p "Legajo preaprobado para Período de Prestación: 202508 Ver Legajo Asociado CUIL:…" at bounding box center [1052, 354] width 356 height 189
copy span "20561243396"
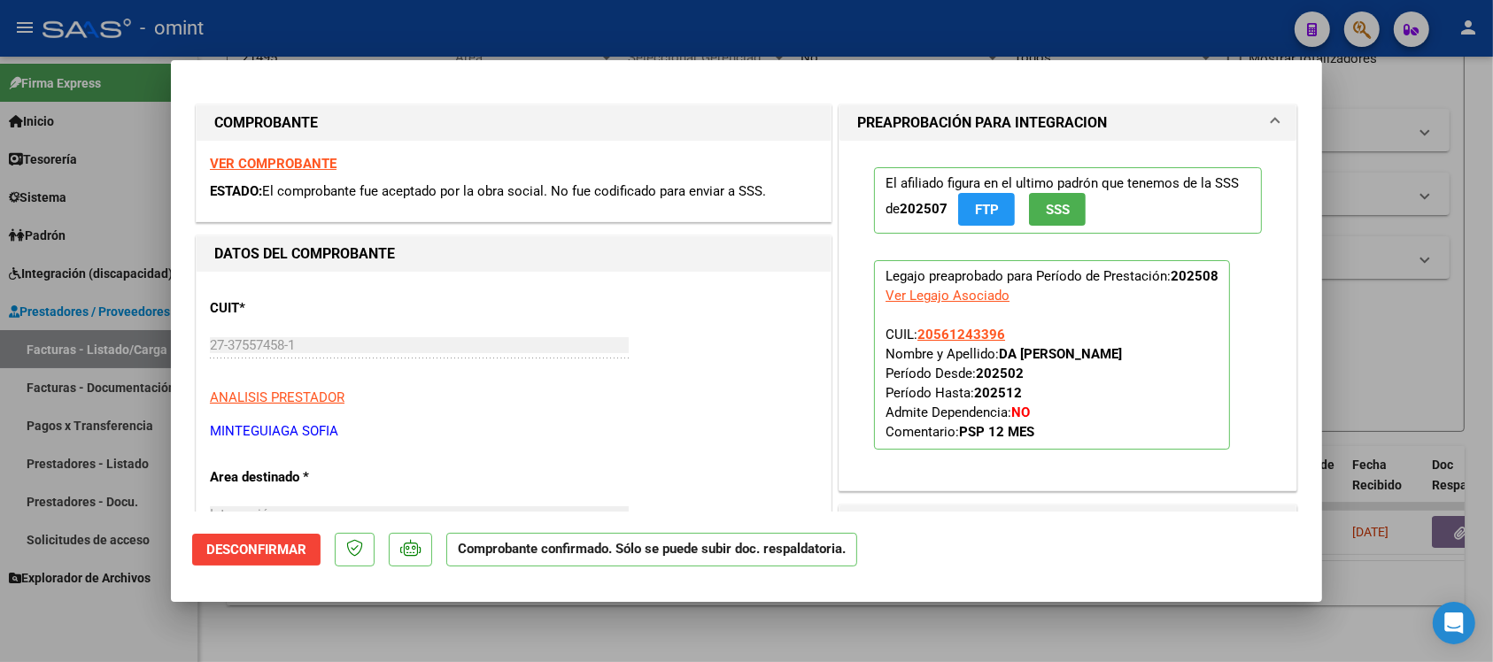
click at [436, 32] on div at bounding box center [746, 331] width 1493 height 662
type input "$ 0,00"
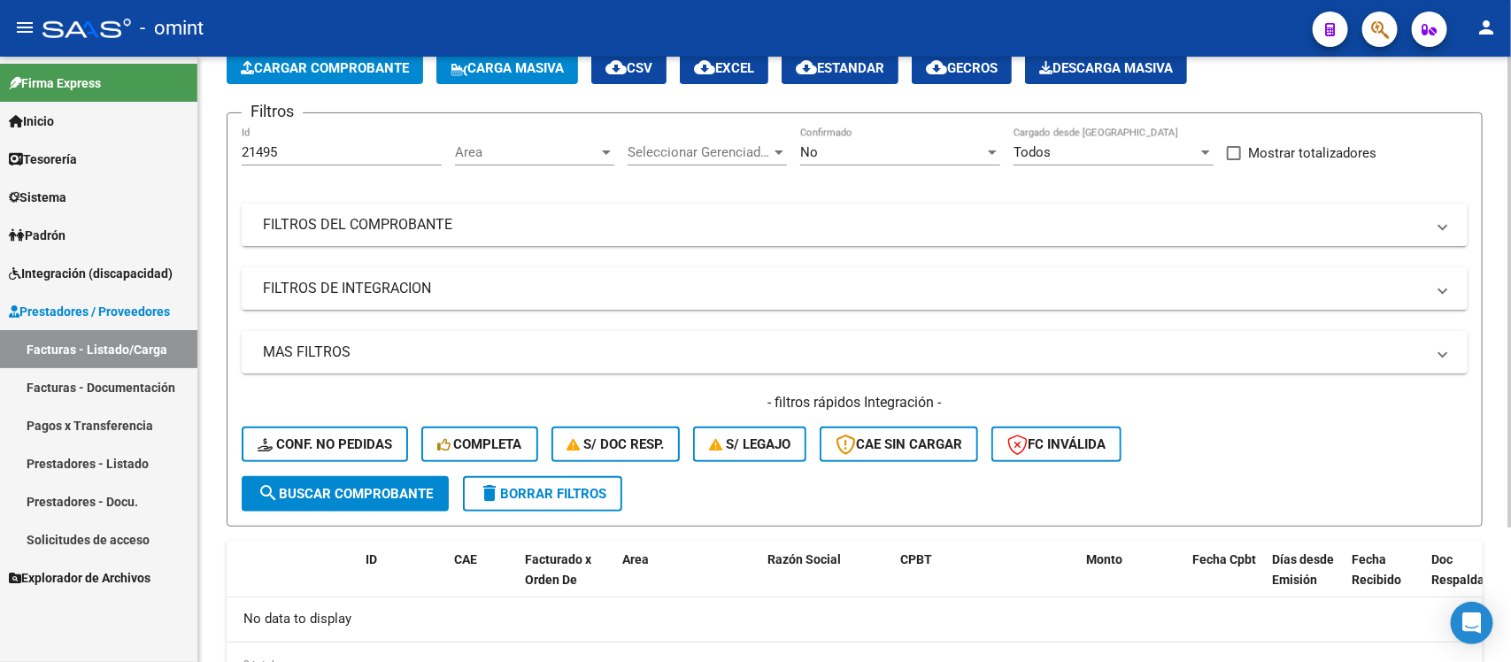
scroll to position [174, 0]
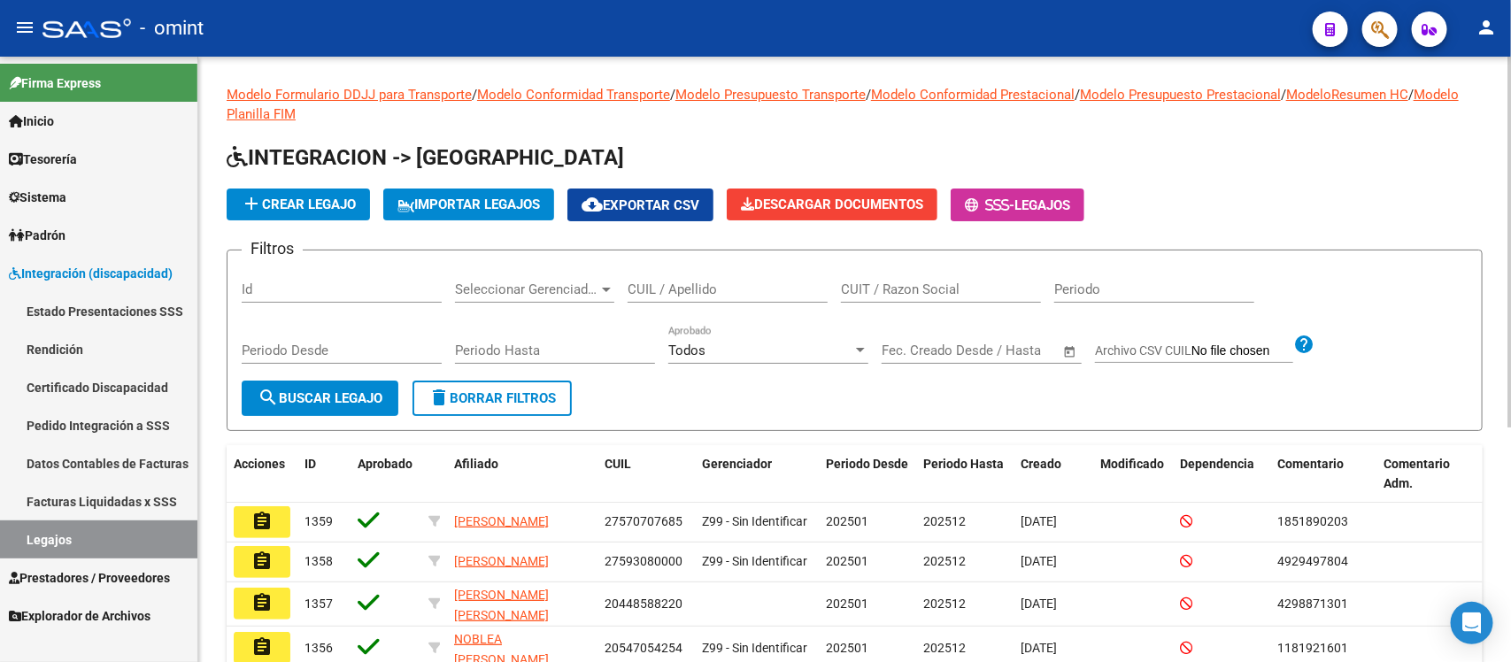
click at [759, 282] on input "CUIL / Apellido" at bounding box center [728, 290] width 200 height 16
paste input "20561243396"
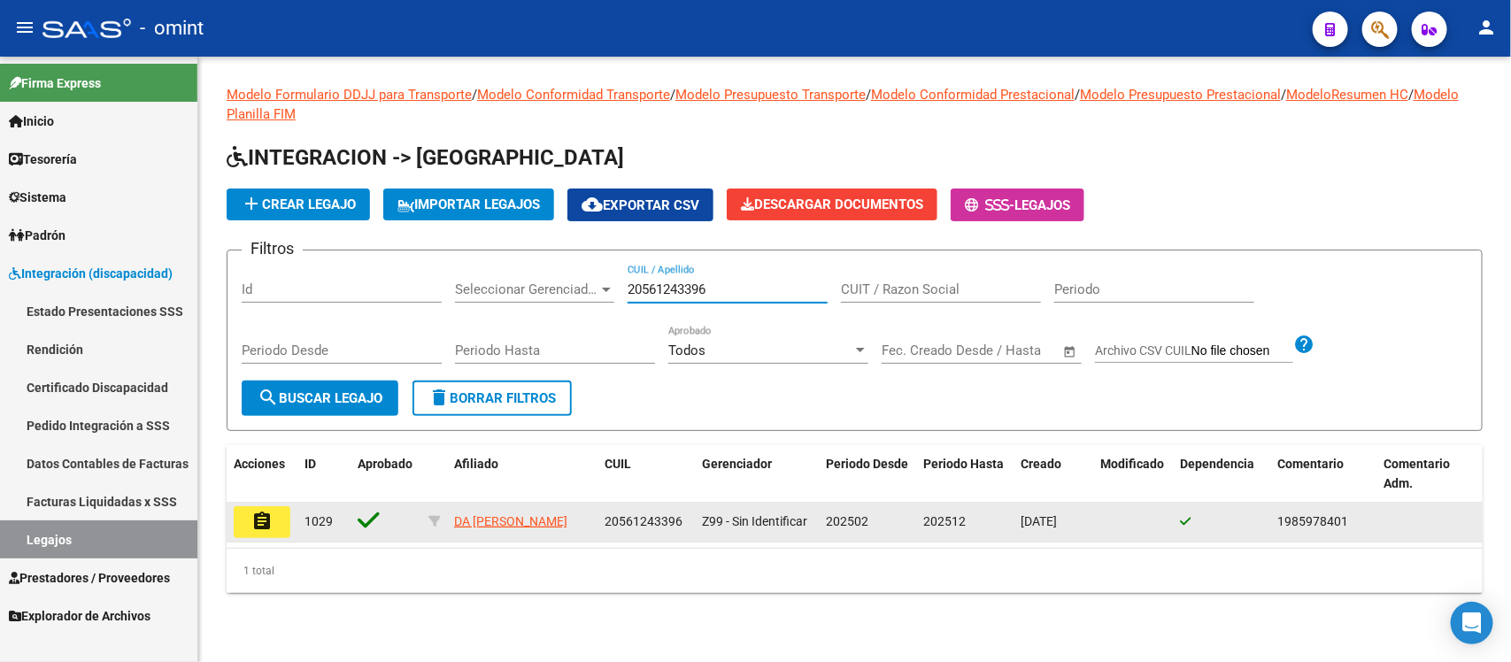
type input "20561243396"
click at [266, 514] on mat-icon "assignment" at bounding box center [261, 521] width 21 height 21
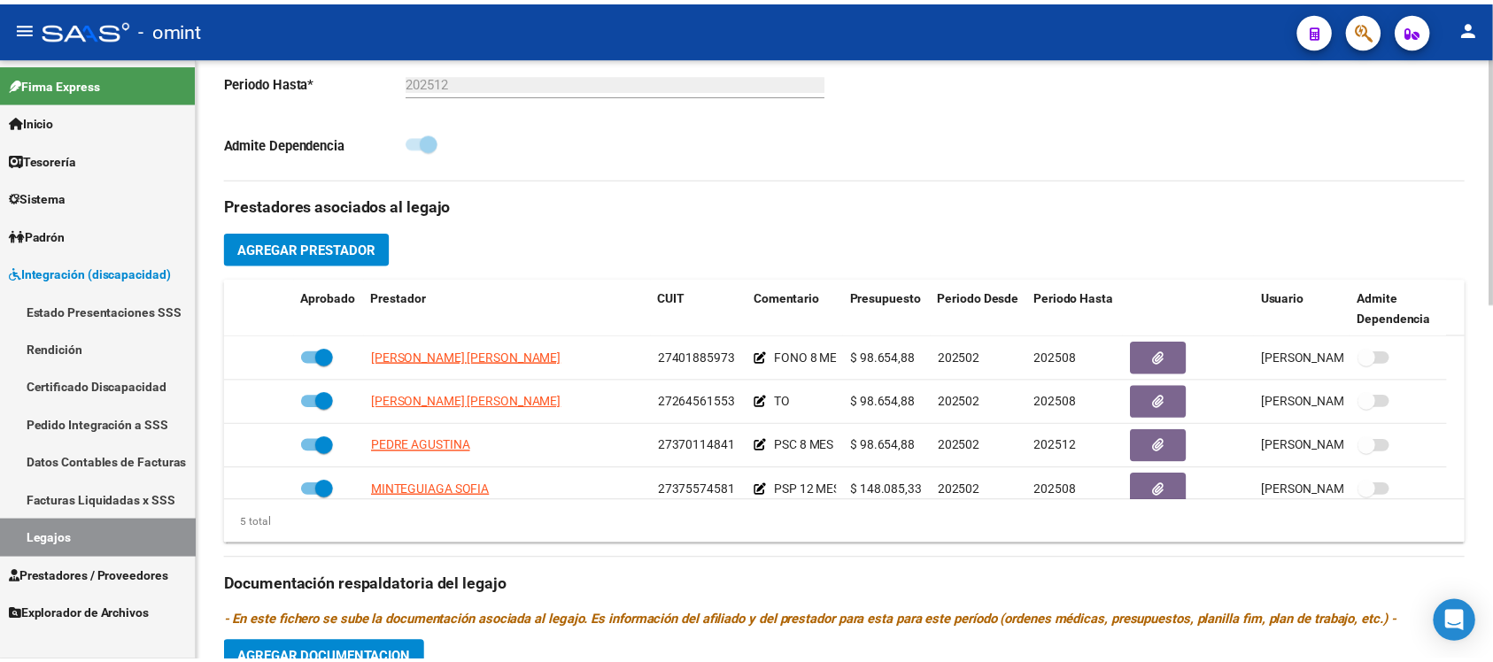
scroll to position [553, 0]
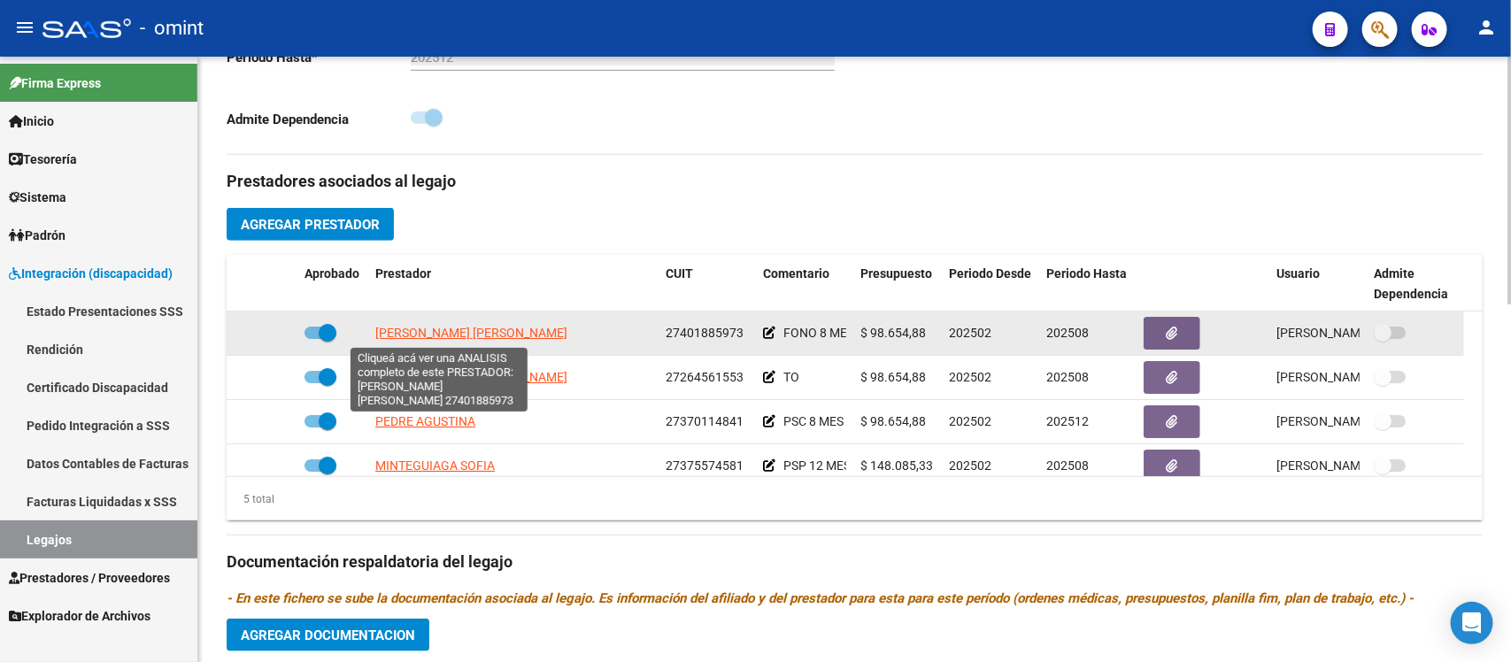
click at [456, 332] on span "[PERSON_NAME] [PERSON_NAME]" at bounding box center [471, 333] width 192 height 14
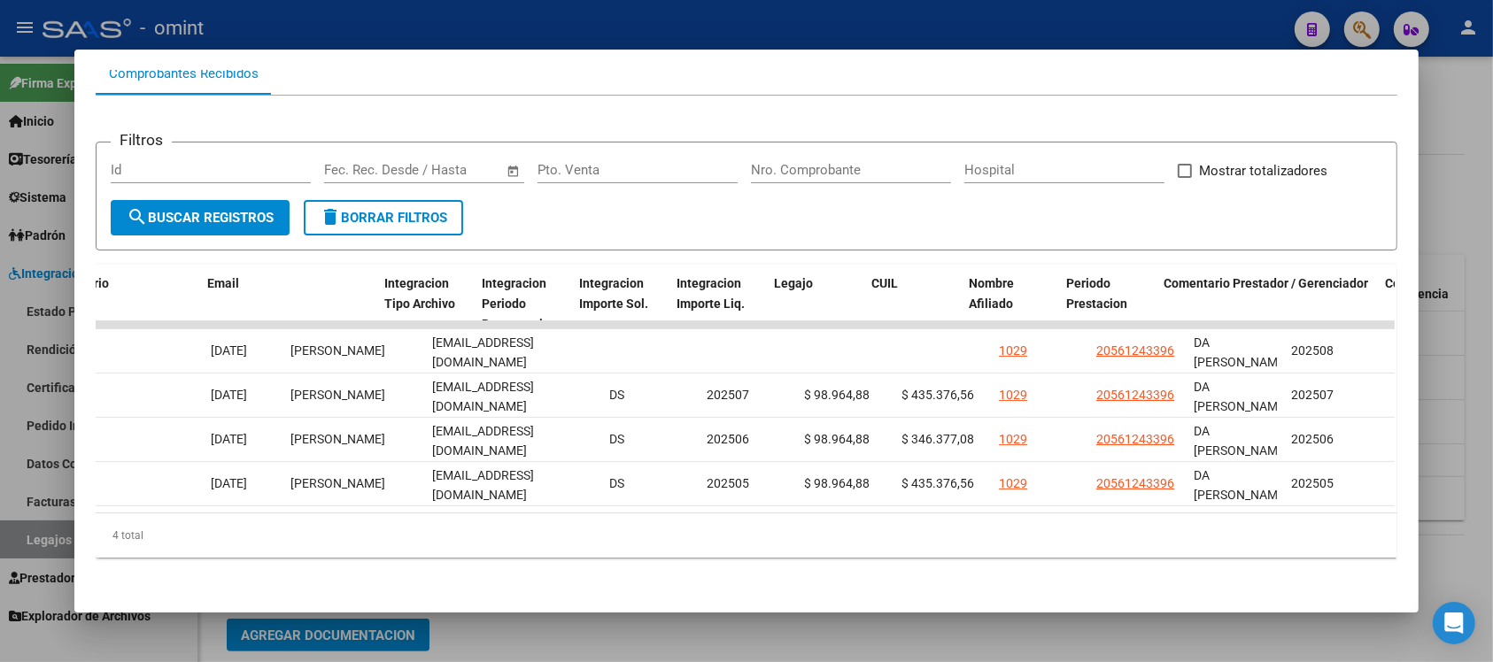
scroll to position [0, 2525]
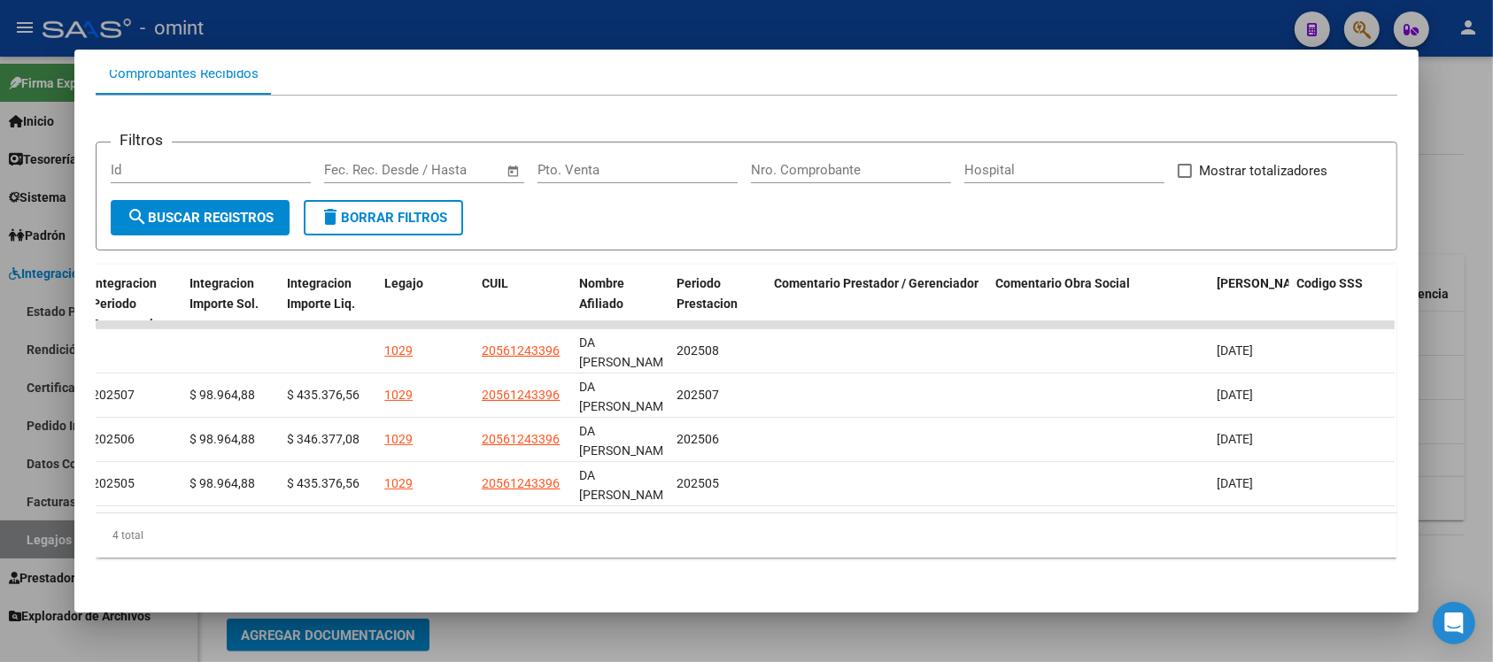
click at [675, 13] on div at bounding box center [746, 331] width 1493 height 662
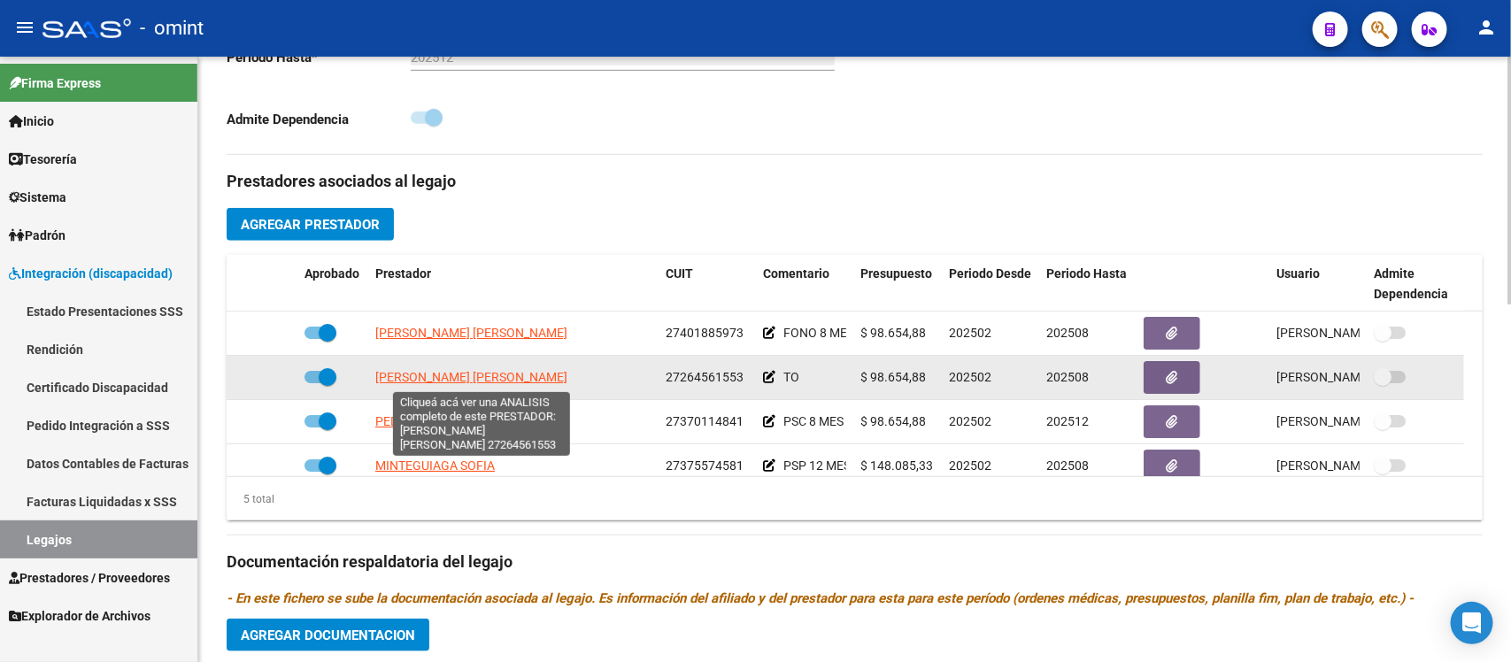
click at [405, 370] on span "[PERSON_NAME] [PERSON_NAME]" at bounding box center [471, 377] width 192 height 14
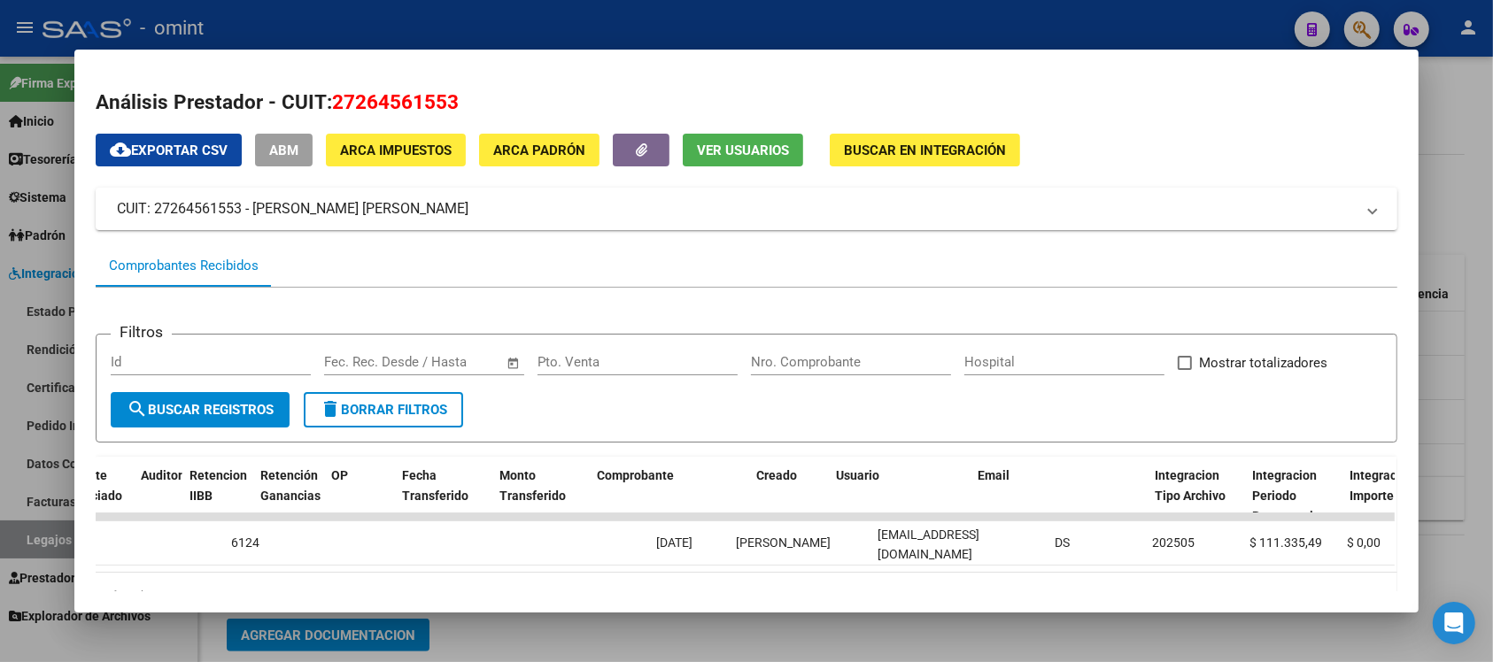
scroll to position [0, 1496]
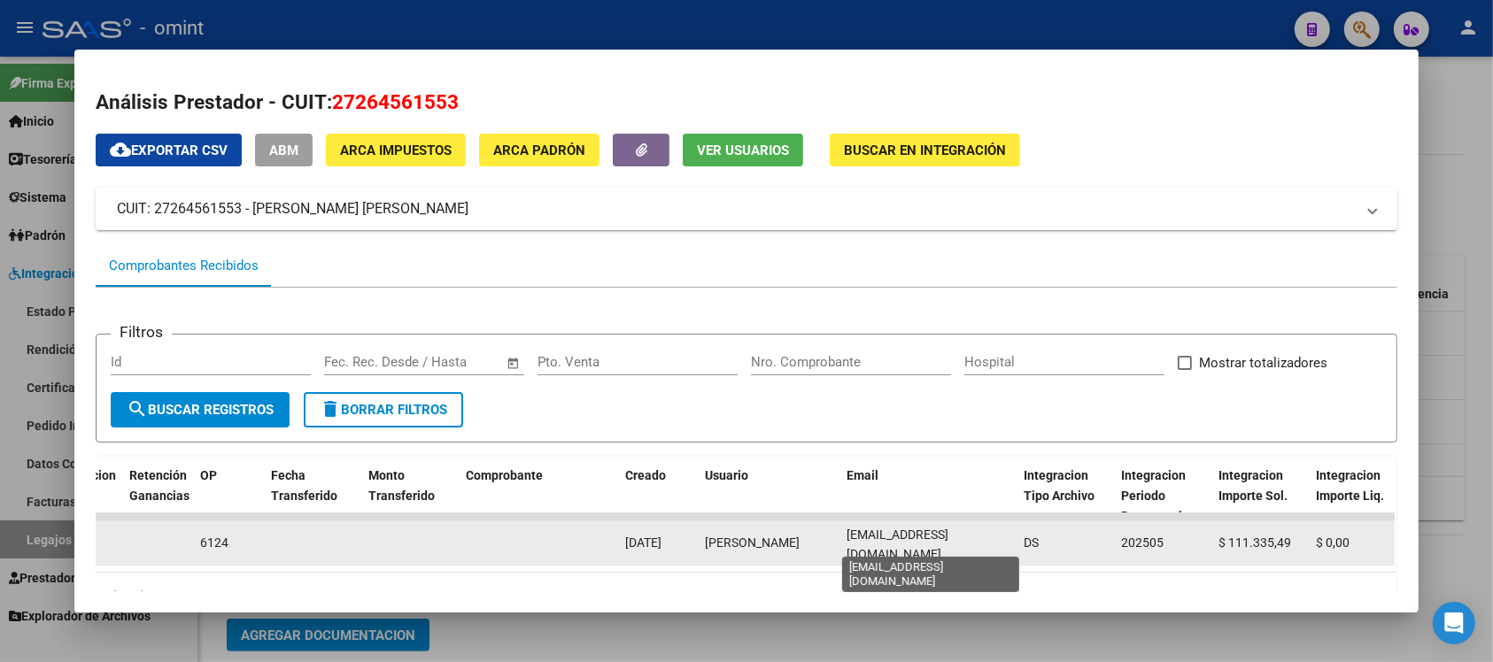
click at [948, 541] on span "[EMAIL_ADDRESS][DOMAIN_NAME]" at bounding box center [897, 545] width 102 height 35
copy span "[EMAIL_ADDRESS][DOMAIN_NAME]"
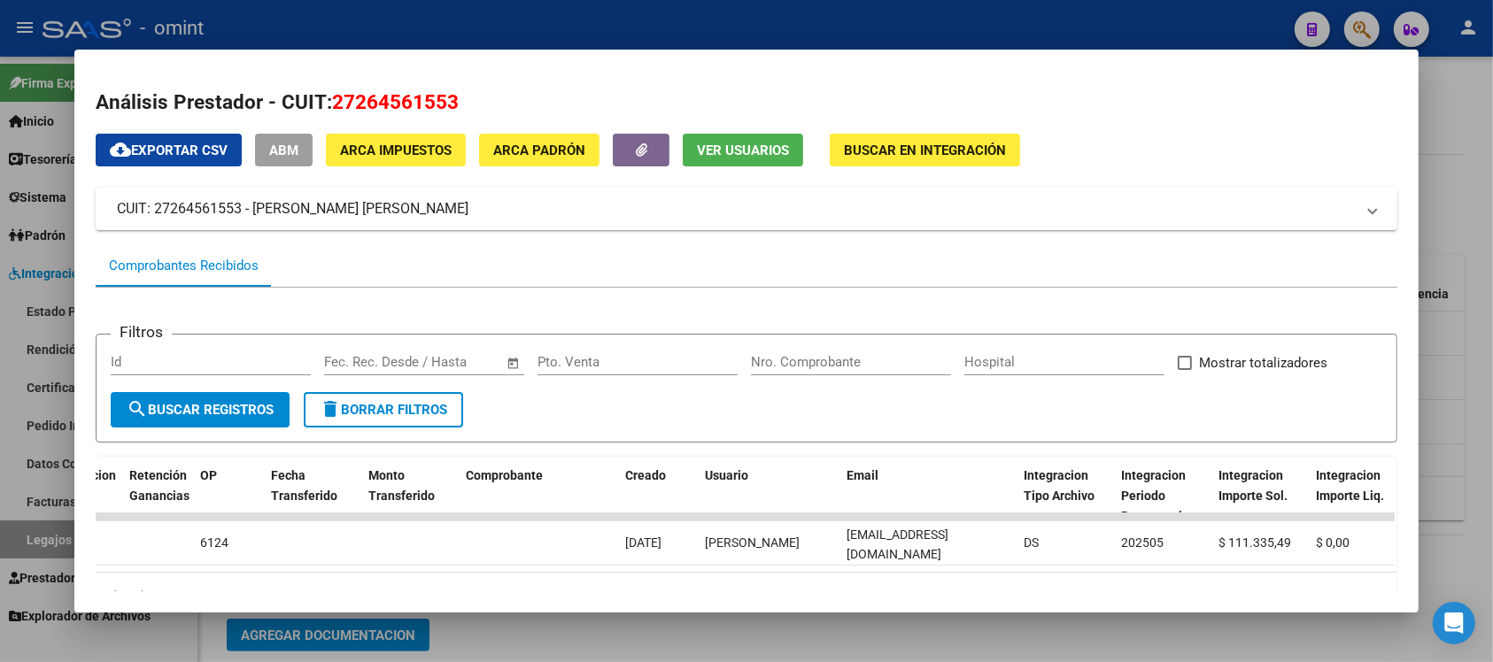
click at [514, 27] on div at bounding box center [746, 331] width 1493 height 662
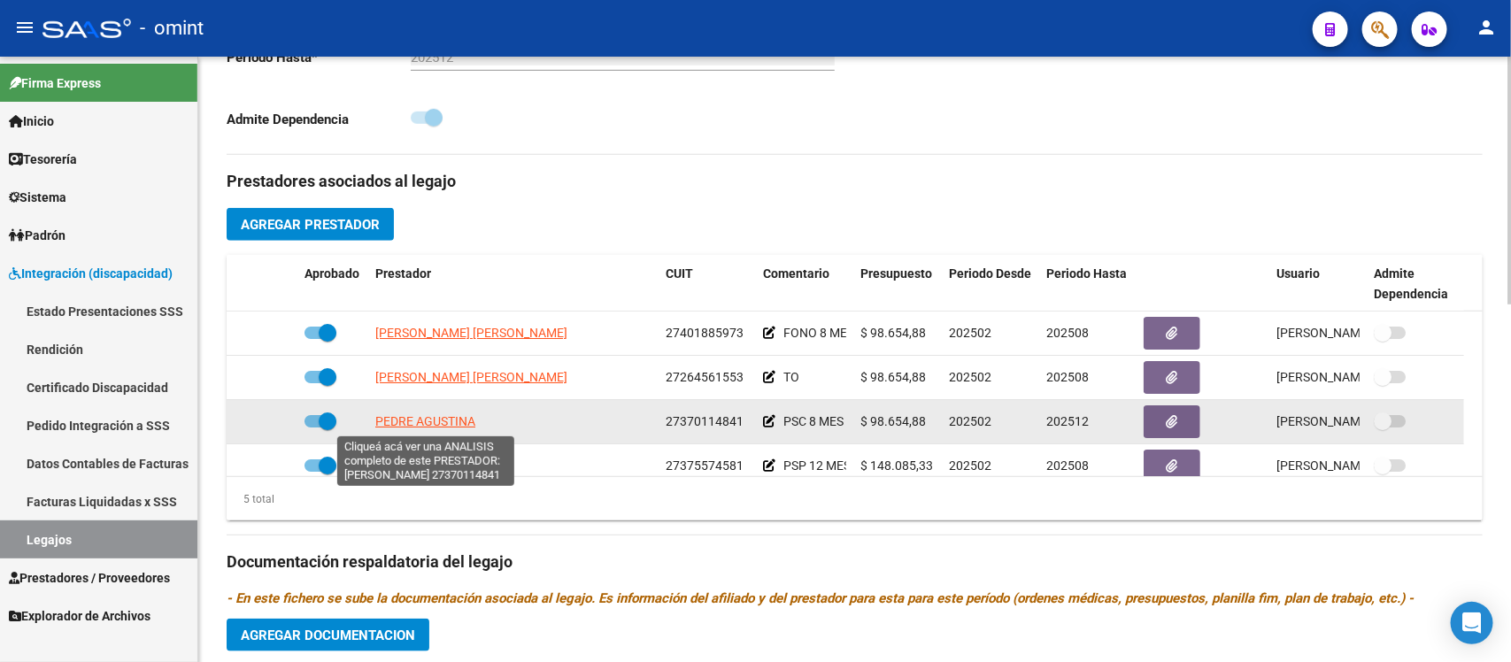
click at [460, 426] on span "PEDRE AGUSTINA" at bounding box center [425, 421] width 100 height 14
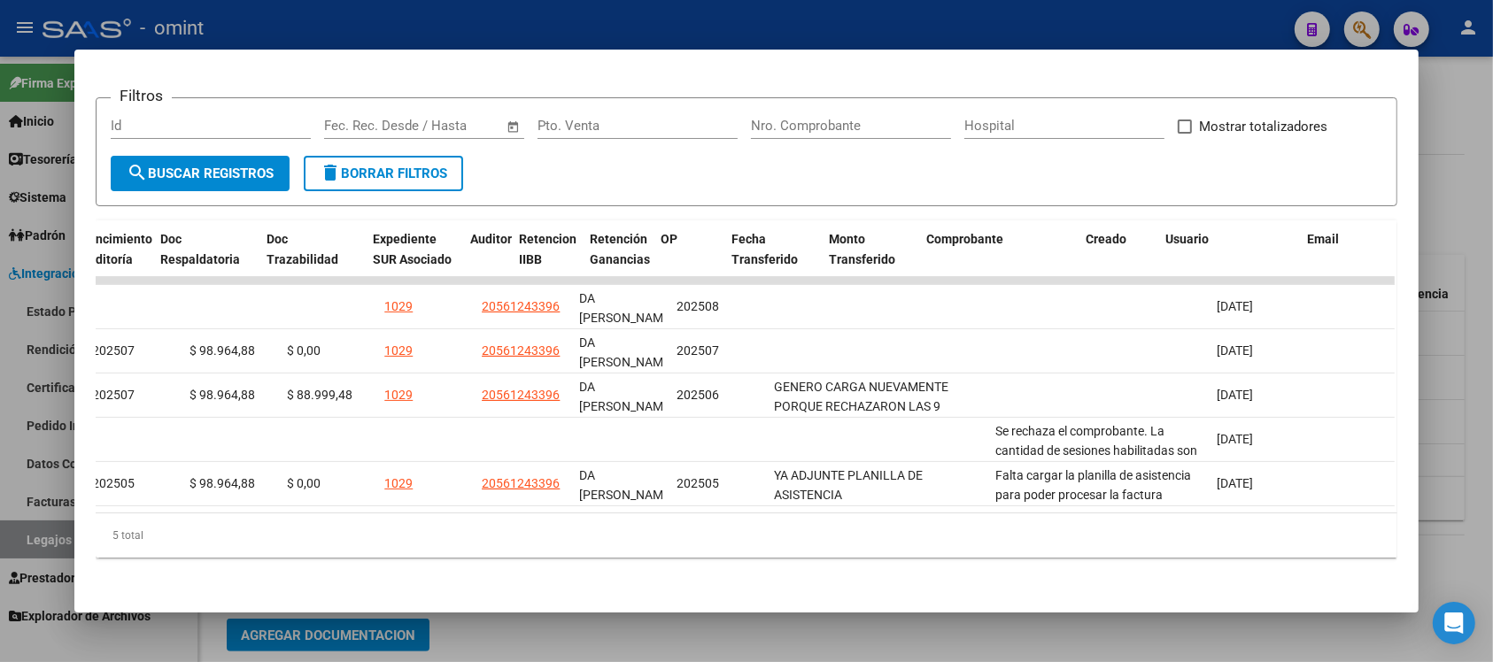
scroll to position [0, 0]
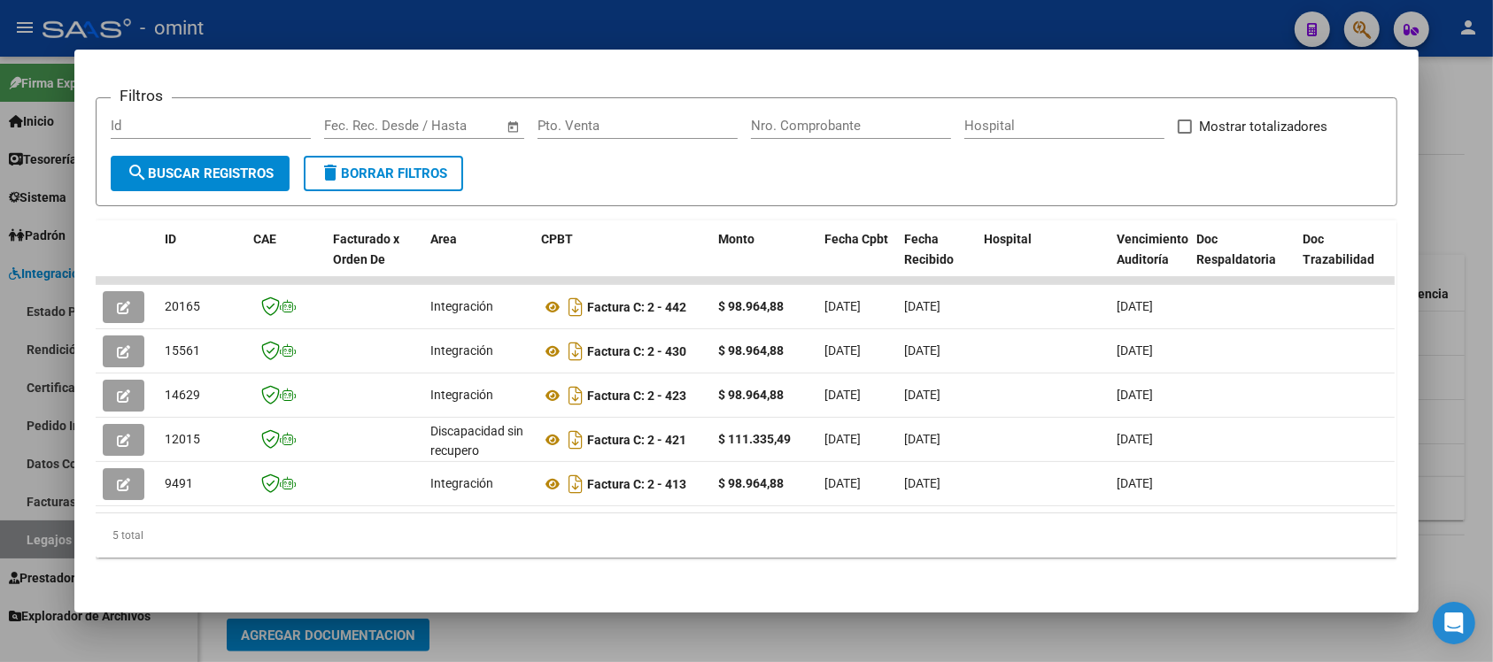
click at [480, 19] on div at bounding box center [746, 331] width 1493 height 662
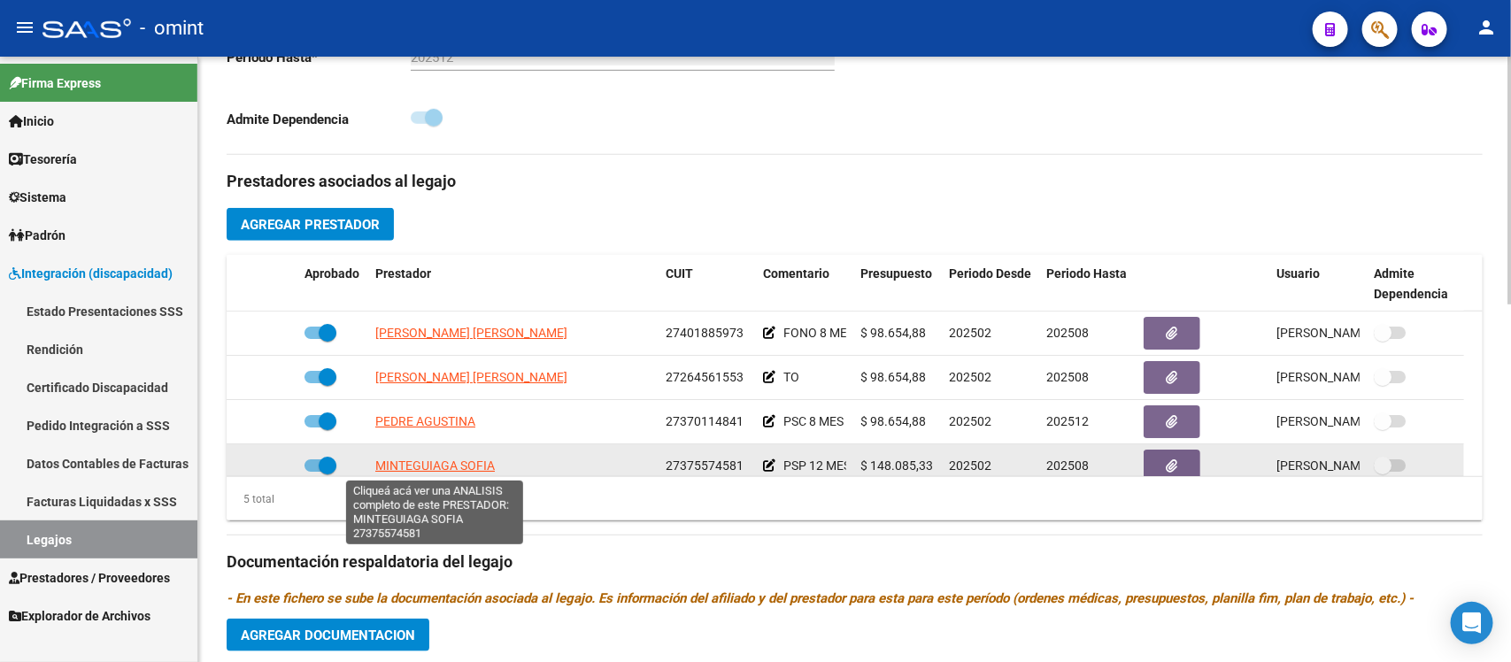
click at [472, 463] on span "MINTEGUIAGA SOFIA" at bounding box center [435, 466] width 120 height 14
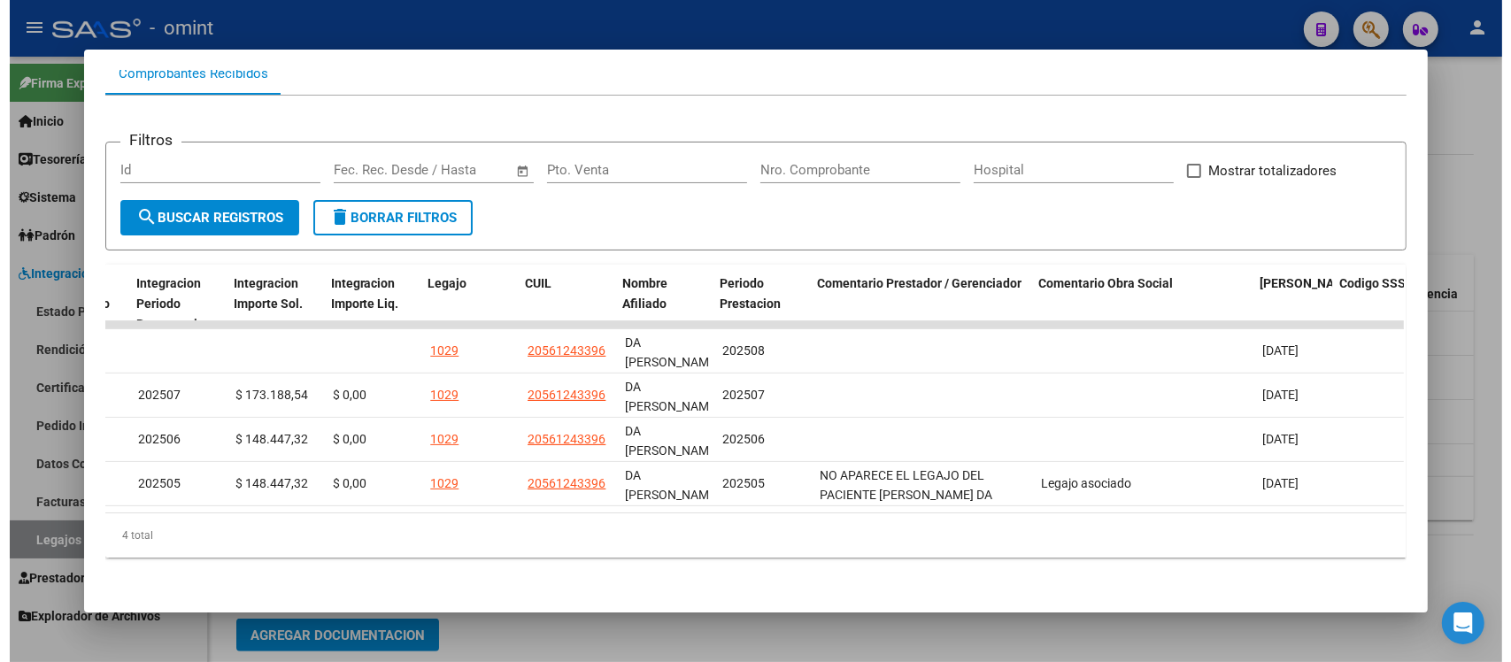
scroll to position [0, 2490]
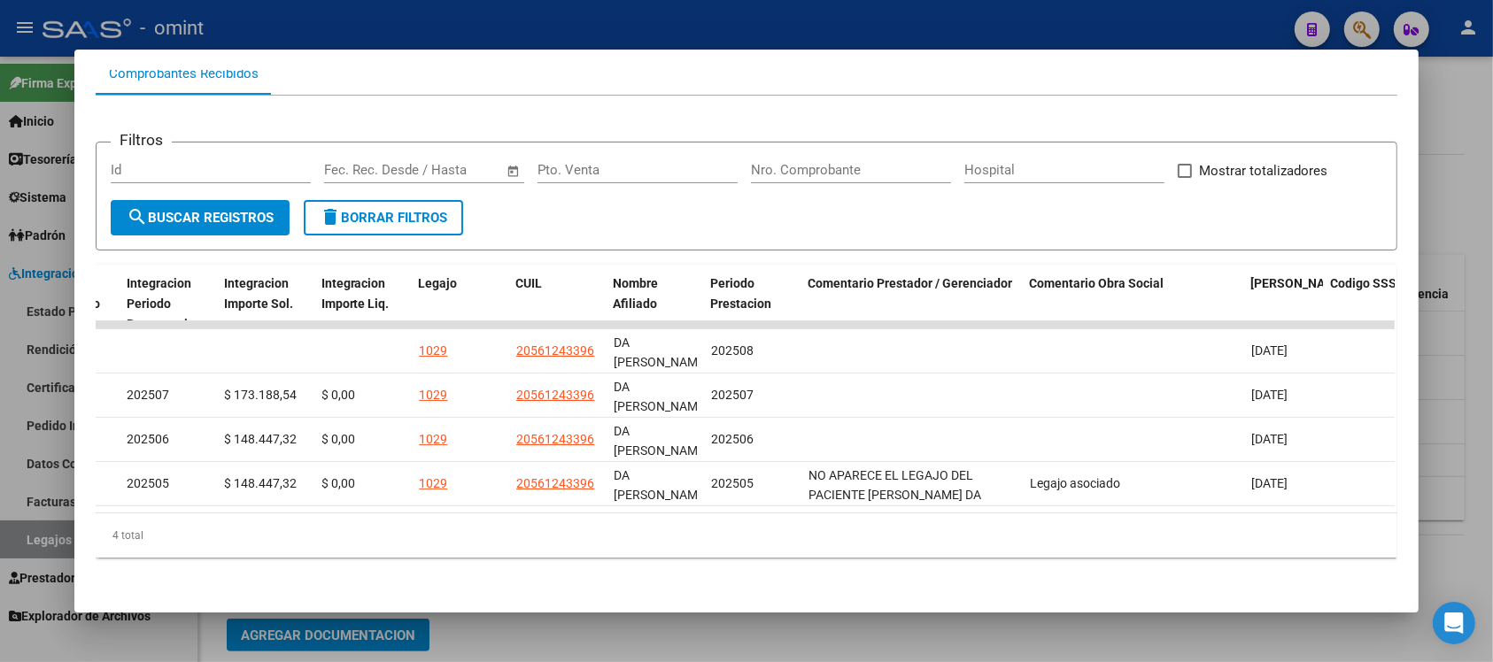
click at [761, 25] on div at bounding box center [746, 331] width 1493 height 662
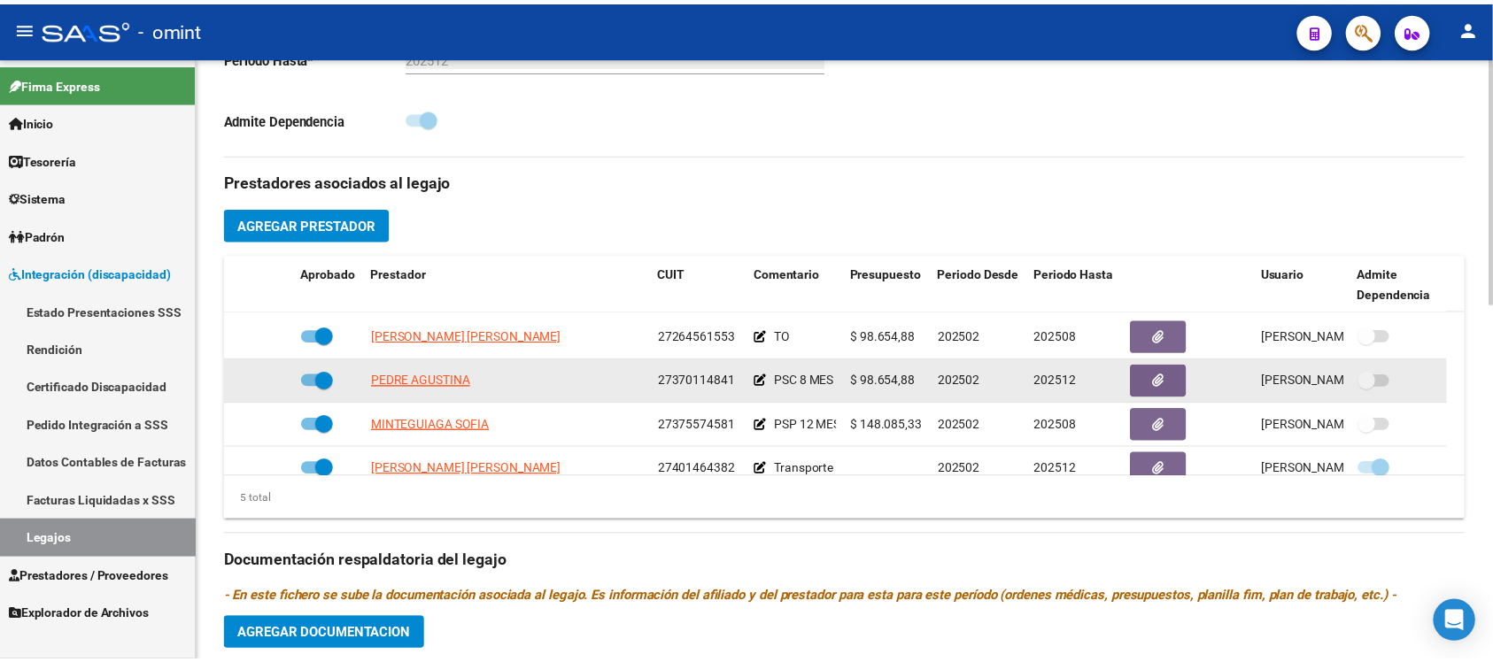
scroll to position [63, 0]
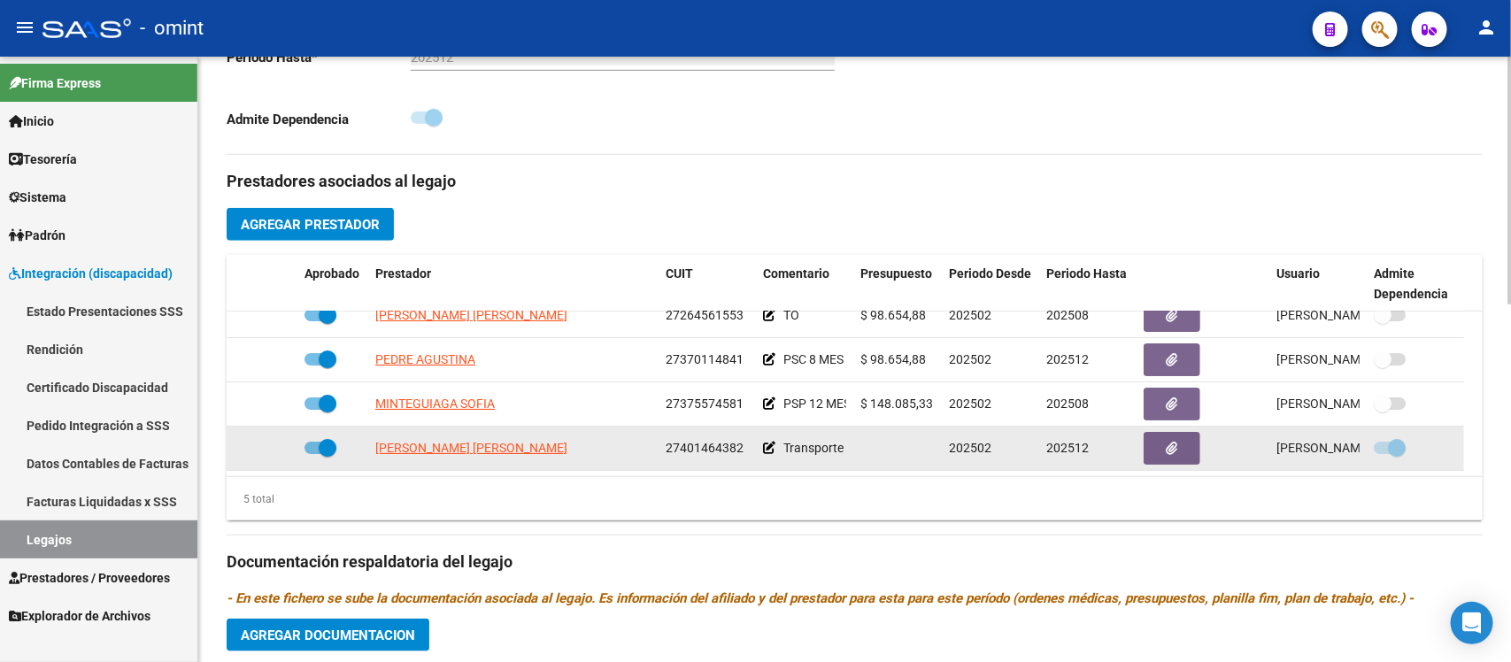
click at [545, 448] on div "[PERSON_NAME] [PERSON_NAME]" at bounding box center [513, 448] width 276 height 20
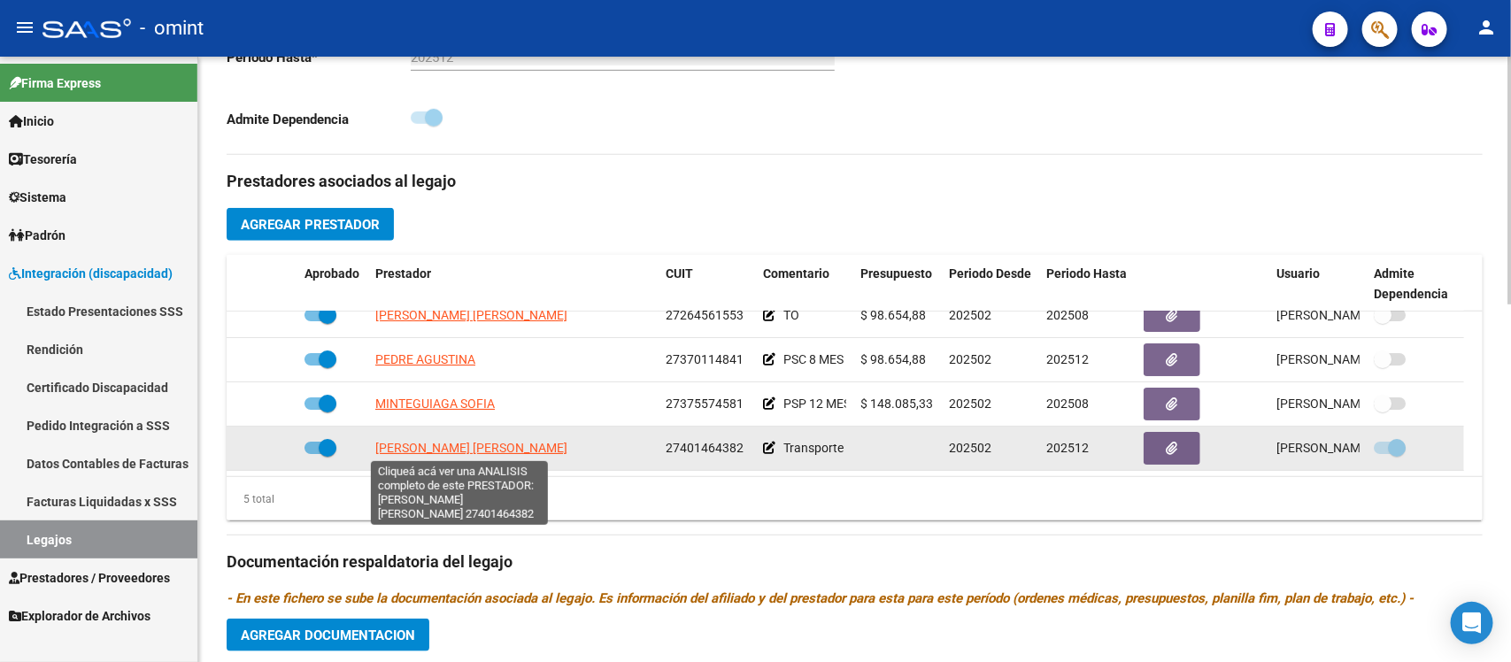
click at [538, 449] on span "[PERSON_NAME] [PERSON_NAME]" at bounding box center [471, 448] width 192 height 14
type textarea "27401464382"
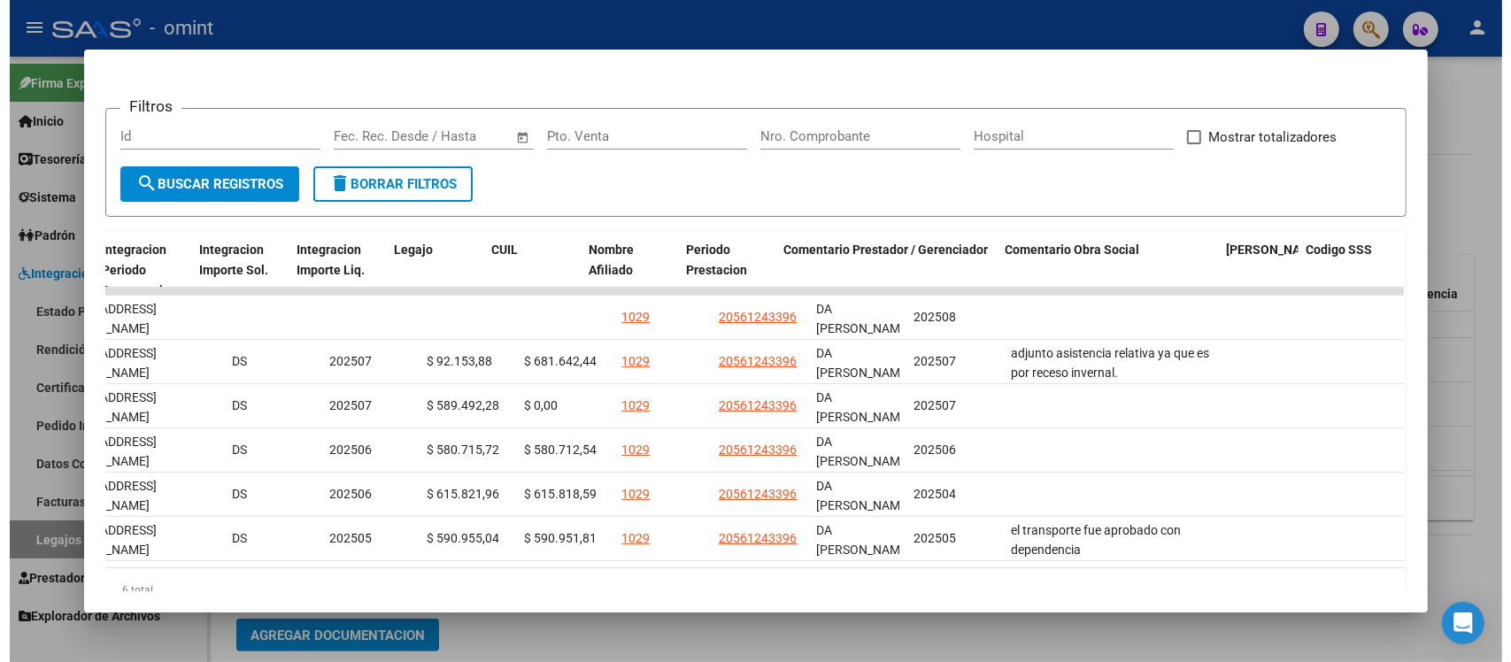
scroll to position [0, 2525]
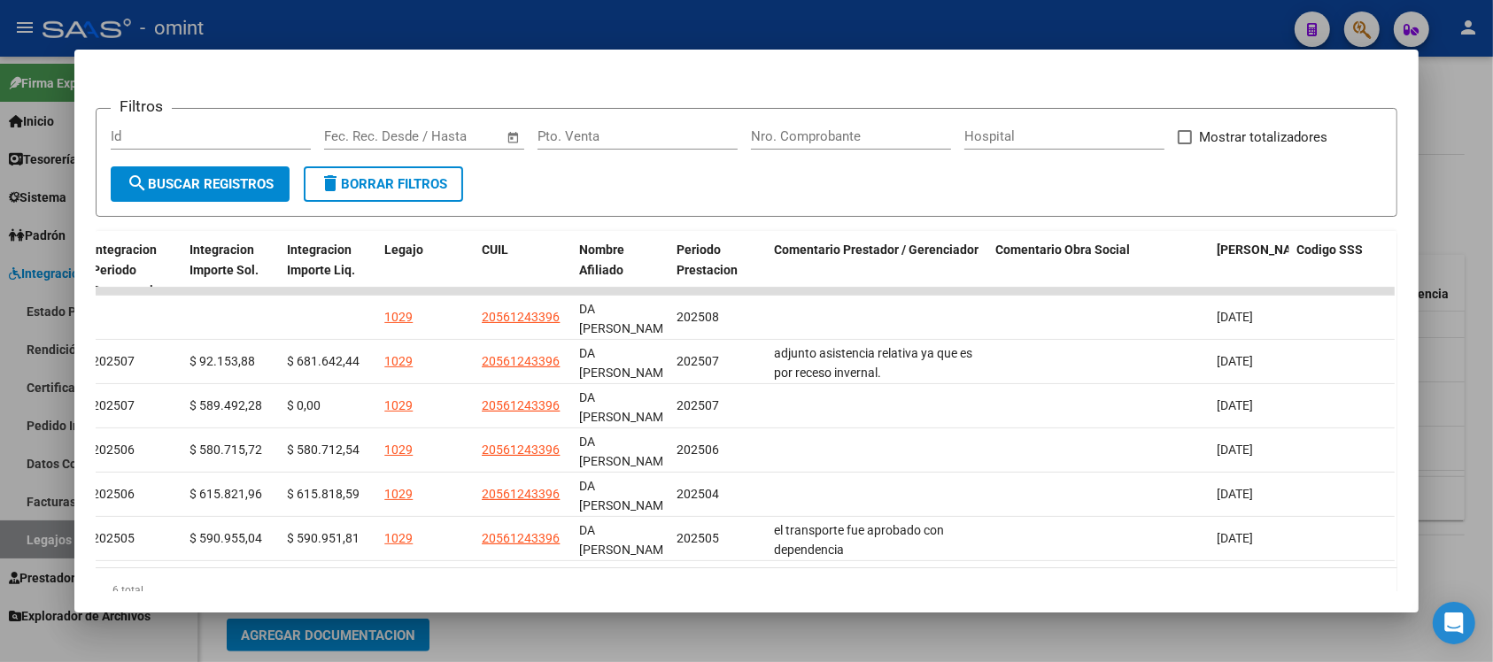
click at [695, 20] on div at bounding box center [746, 331] width 1493 height 662
